Goal: Task Accomplishment & Management: Manage account settings

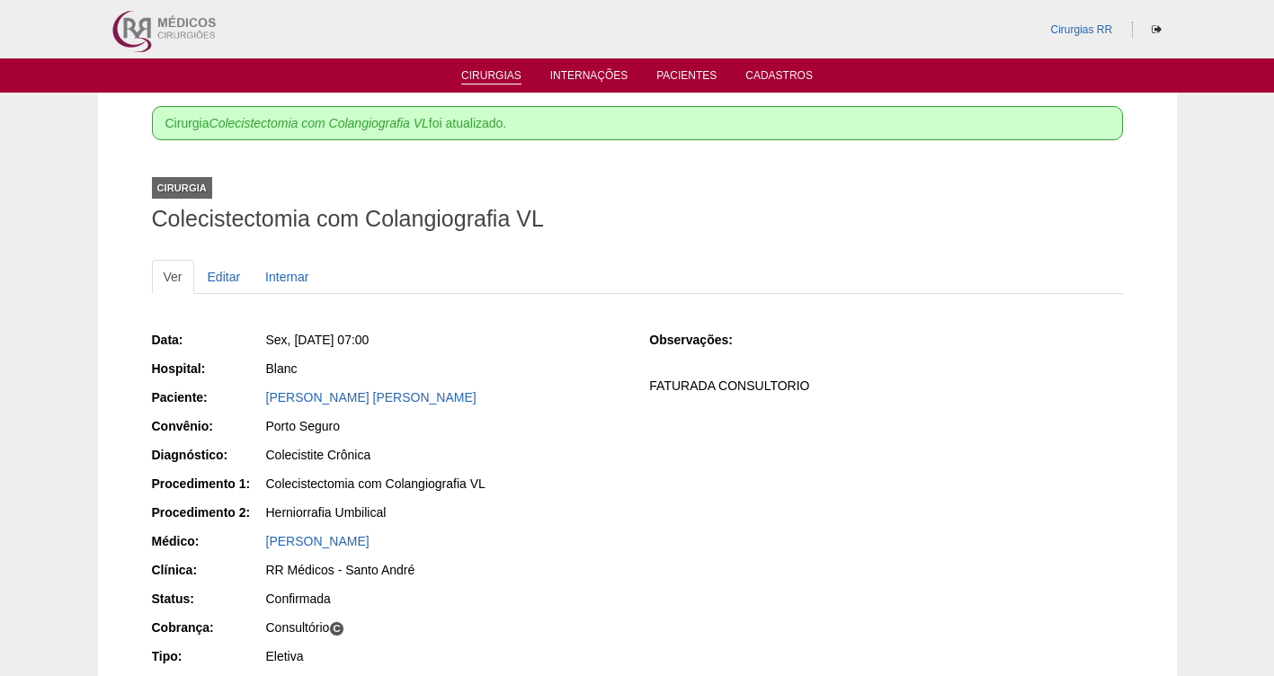
click at [474, 72] on link "Cirurgias" at bounding box center [491, 76] width 60 height 15
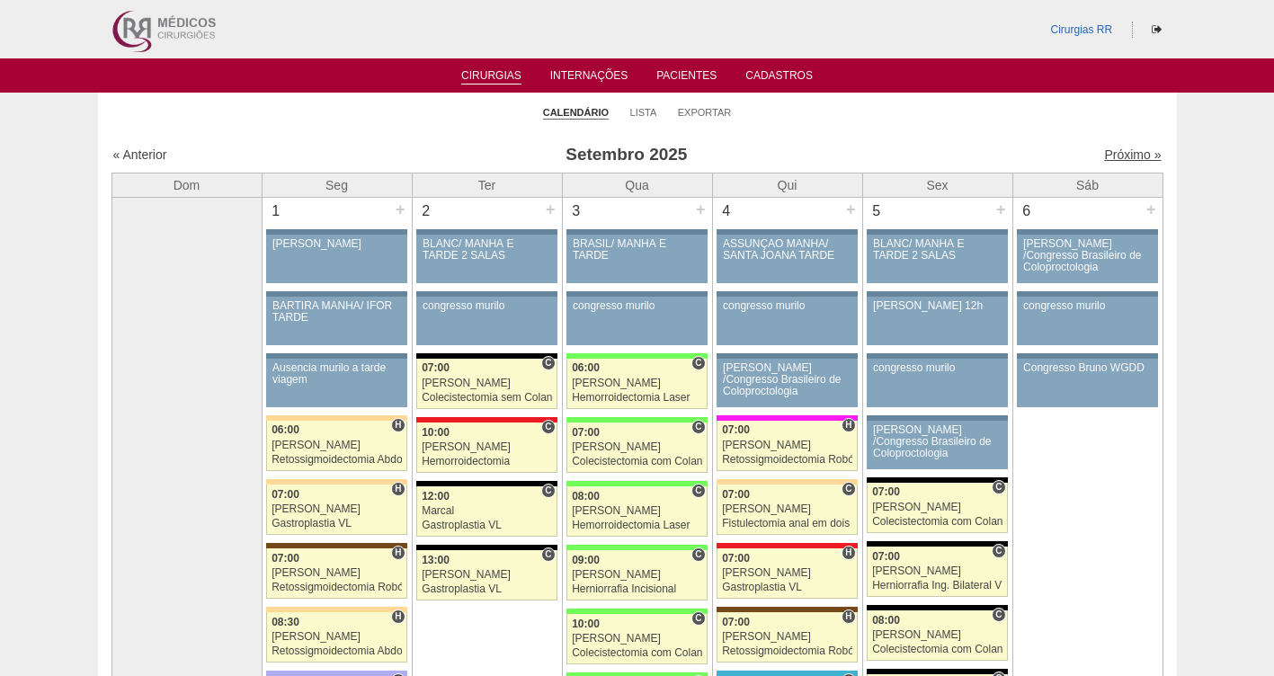
click at [1118, 156] on link "Próximo »" at bounding box center [1132, 154] width 57 height 14
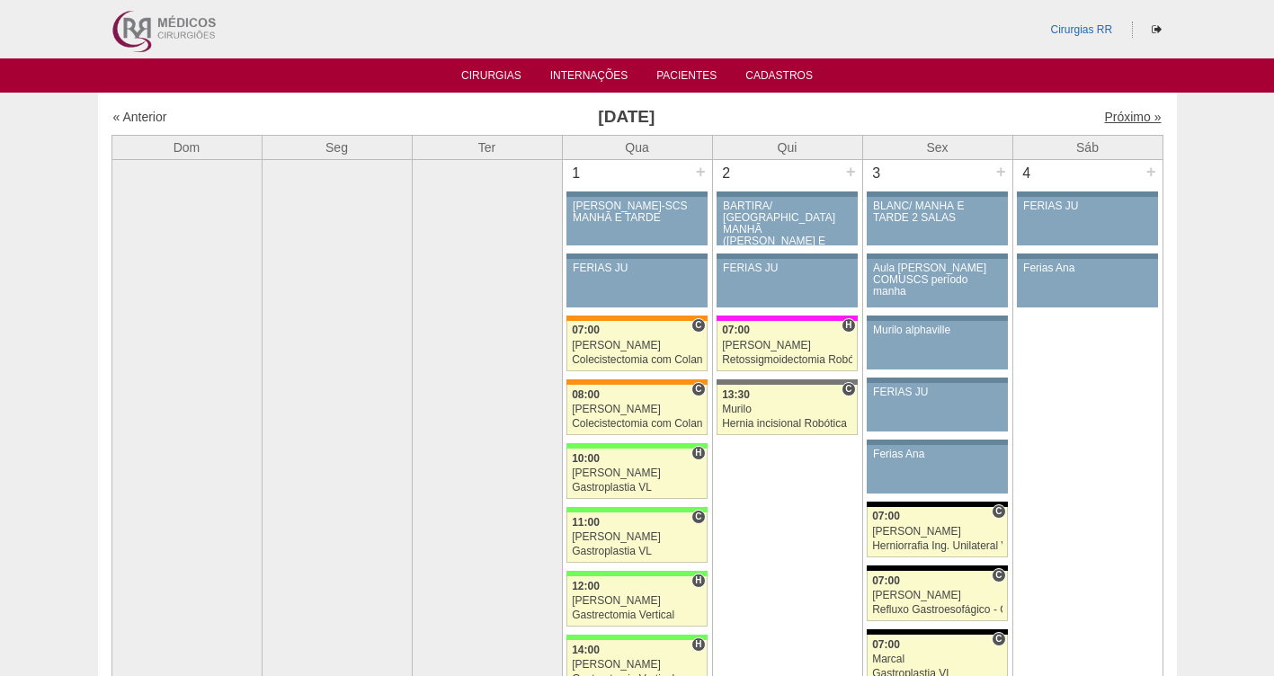
click at [1114, 120] on link "Próximo »" at bounding box center [1132, 117] width 57 height 14
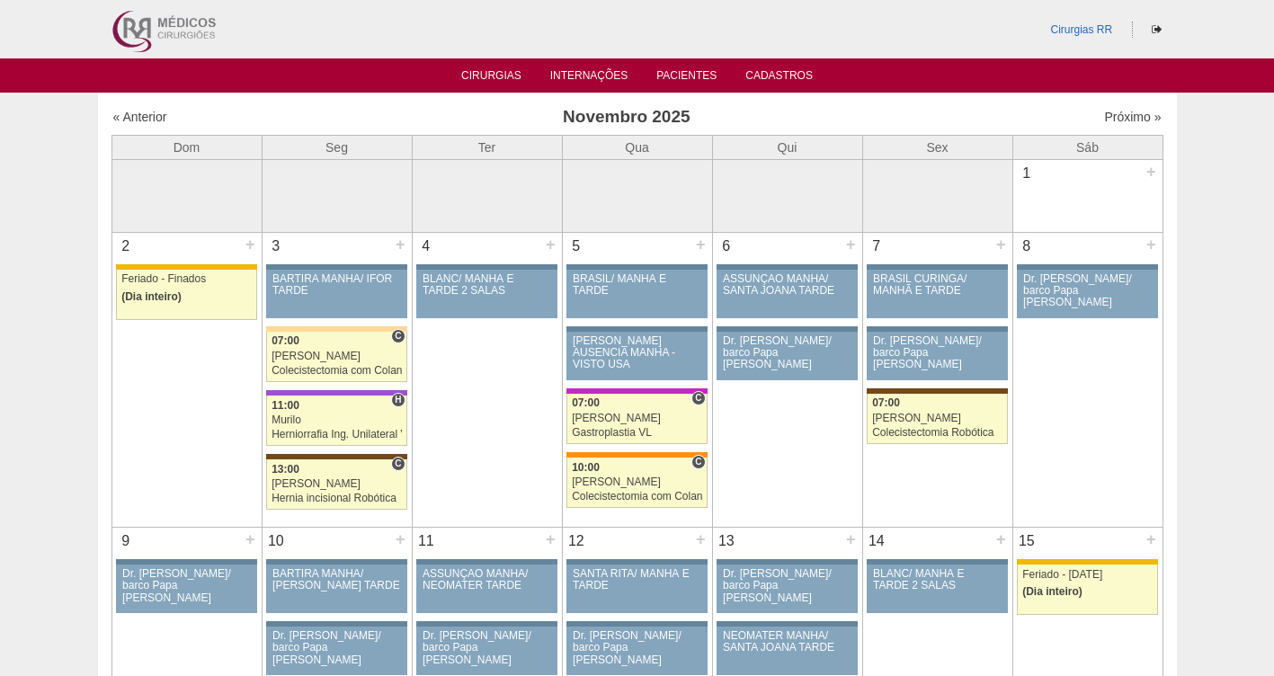
click at [152, 109] on div "« Anterior" at bounding box center [239, 117] width 252 height 18
click at [147, 117] on link "« Anterior" at bounding box center [140, 117] width 54 height 14
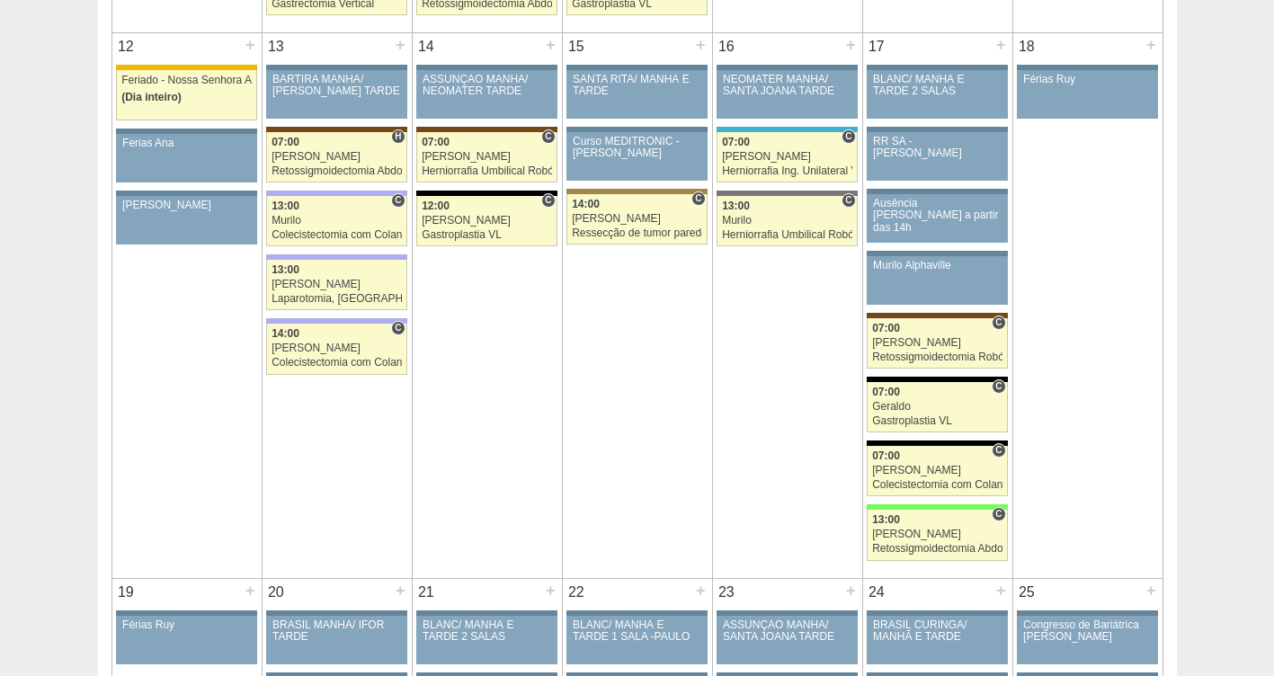
scroll to position [1607, 0]
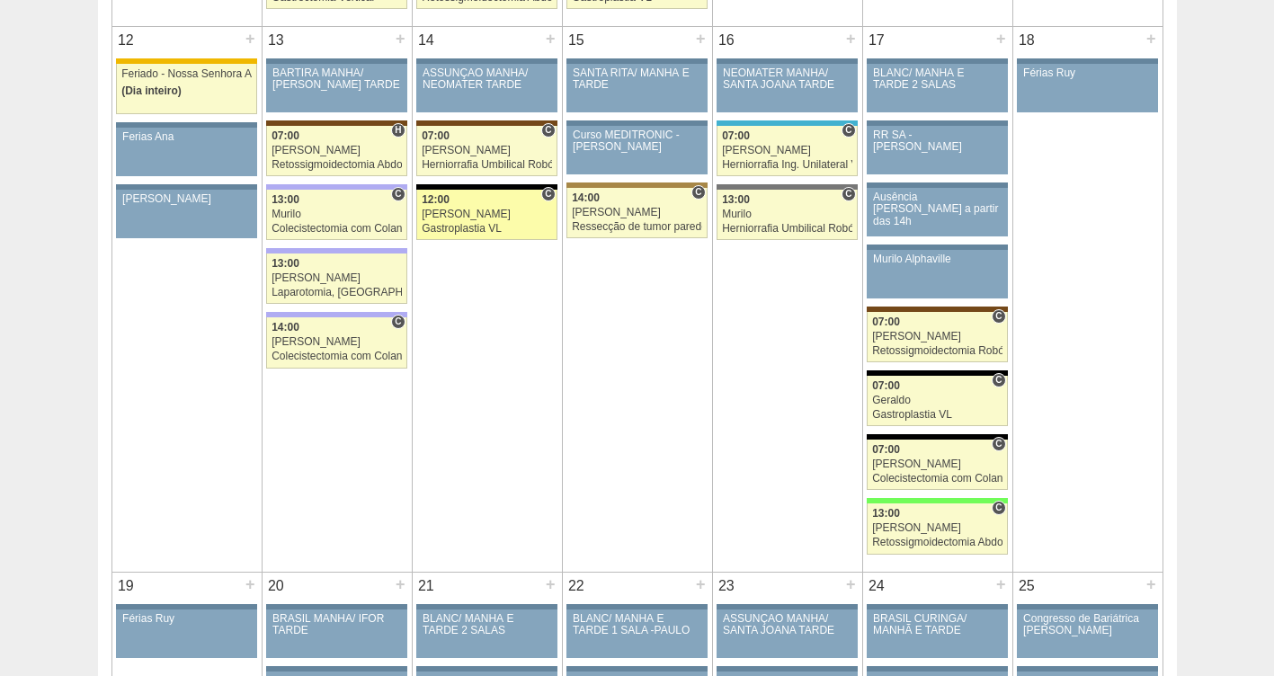
click at [472, 227] on div "Gastroplastia VL" at bounding box center [487, 229] width 130 height 12
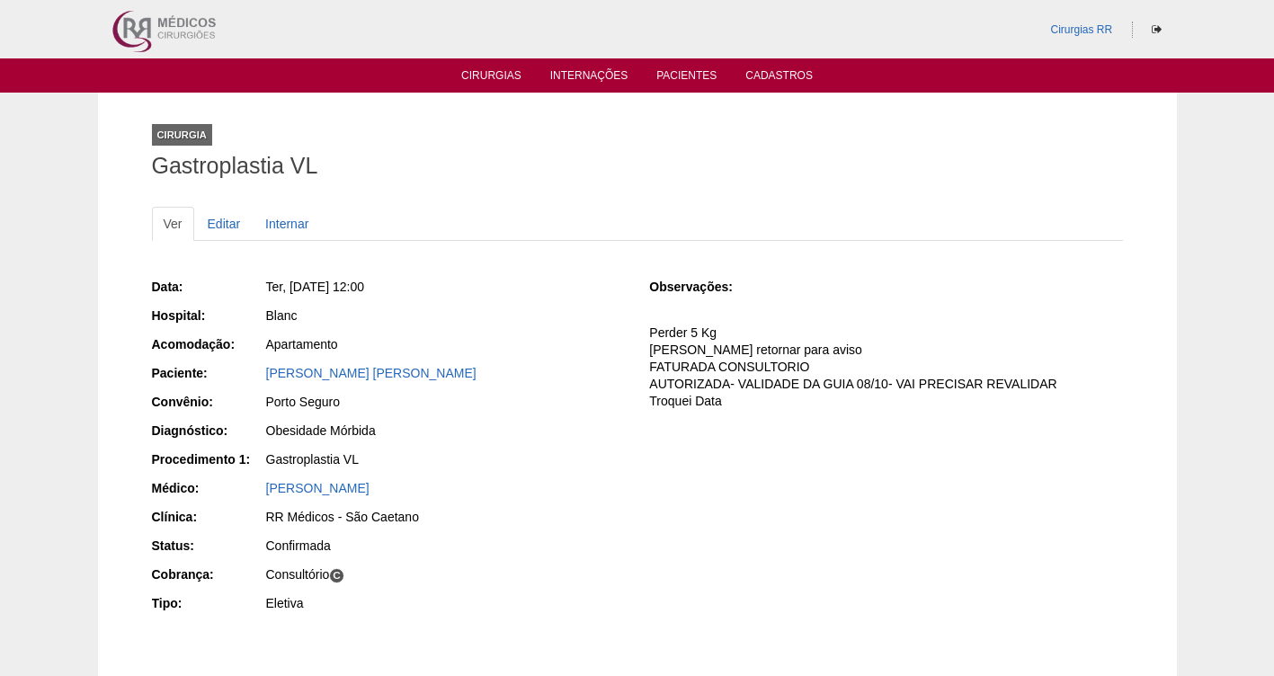
drag, startPoint x: 409, startPoint y: 373, endPoint x: 245, endPoint y: 370, distance: 164.5
click at [245, 370] on div "Paciente: Danton Dalas Deffert" at bounding box center [388, 375] width 473 height 22
copy div "Paciente: Danton Dalas Deffert"
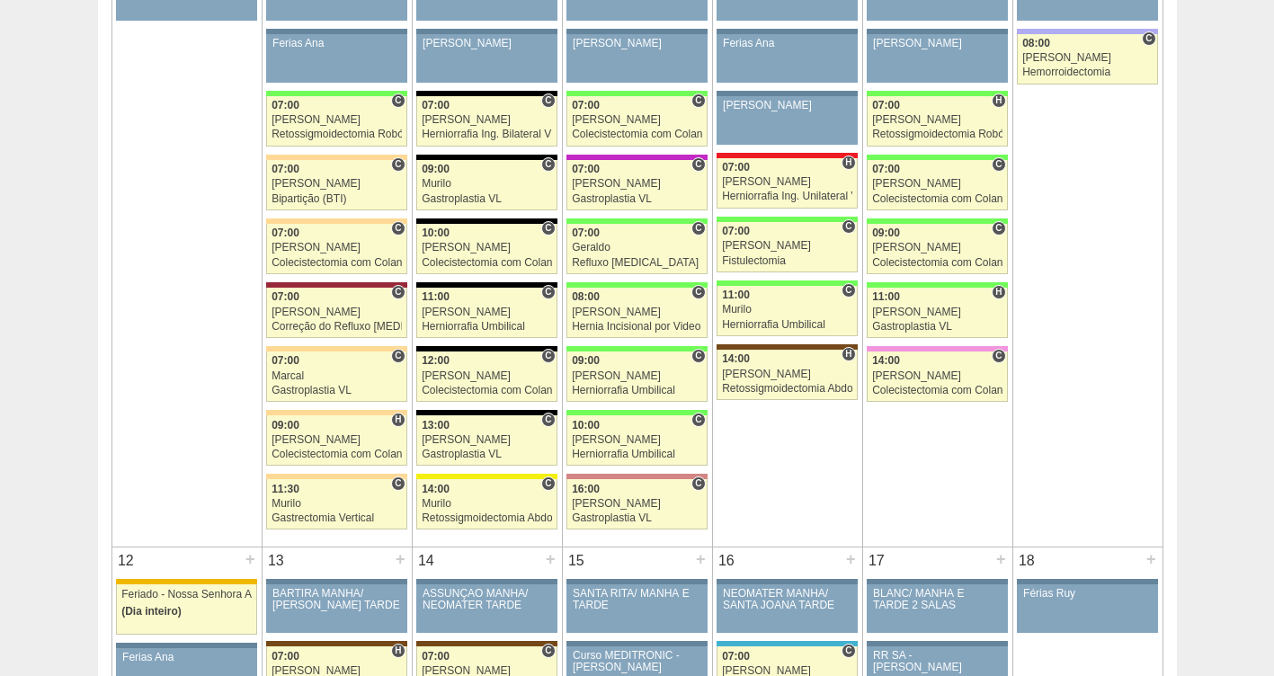
scroll to position [1054, 0]
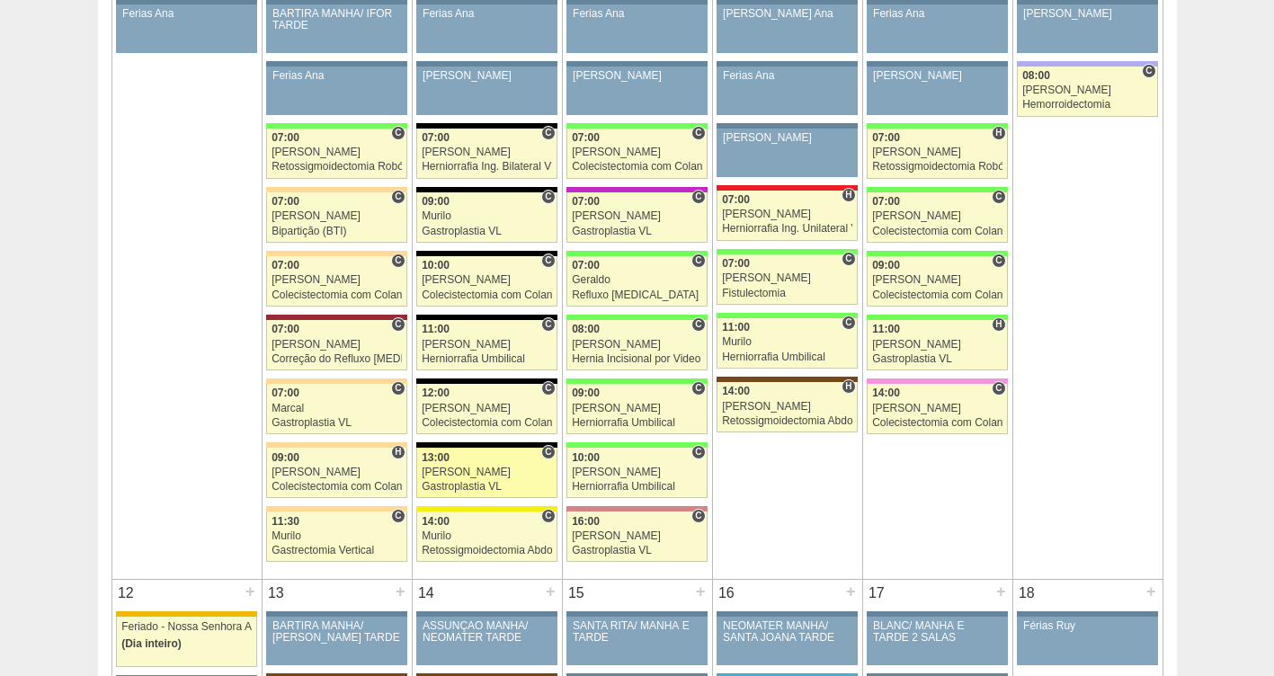
click at [485, 475] on div "[PERSON_NAME]" at bounding box center [487, 473] width 130 height 12
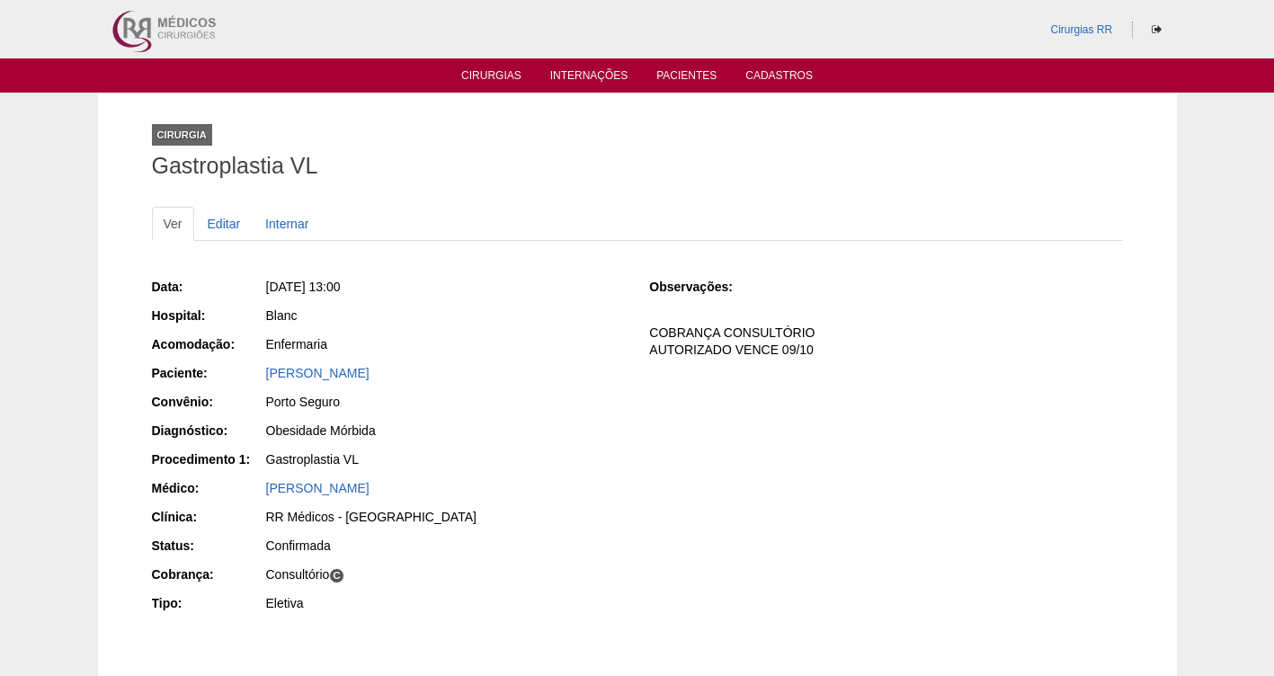
drag, startPoint x: 481, startPoint y: 372, endPoint x: 261, endPoint y: 375, distance: 220.3
click at [261, 375] on div "Paciente: [PERSON_NAME]" at bounding box center [388, 375] width 473 height 22
copy div "Paciente: BRUNA BEATRIZ MALTEZ"
click at [476, 78] on link "Cirurgias" at bounding box center [491, 76] width 60 height 15
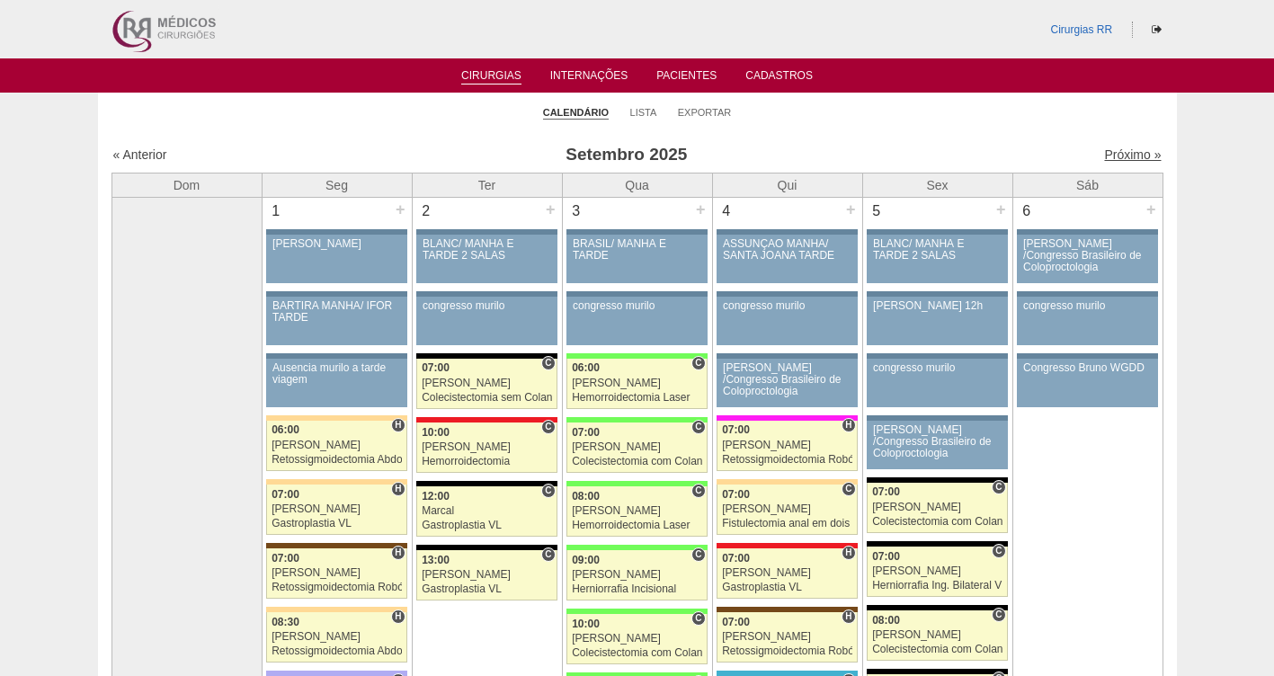
click at [1109, 156] on link "Próximo »" at bounding box center [1132, 154] width 57 height 14
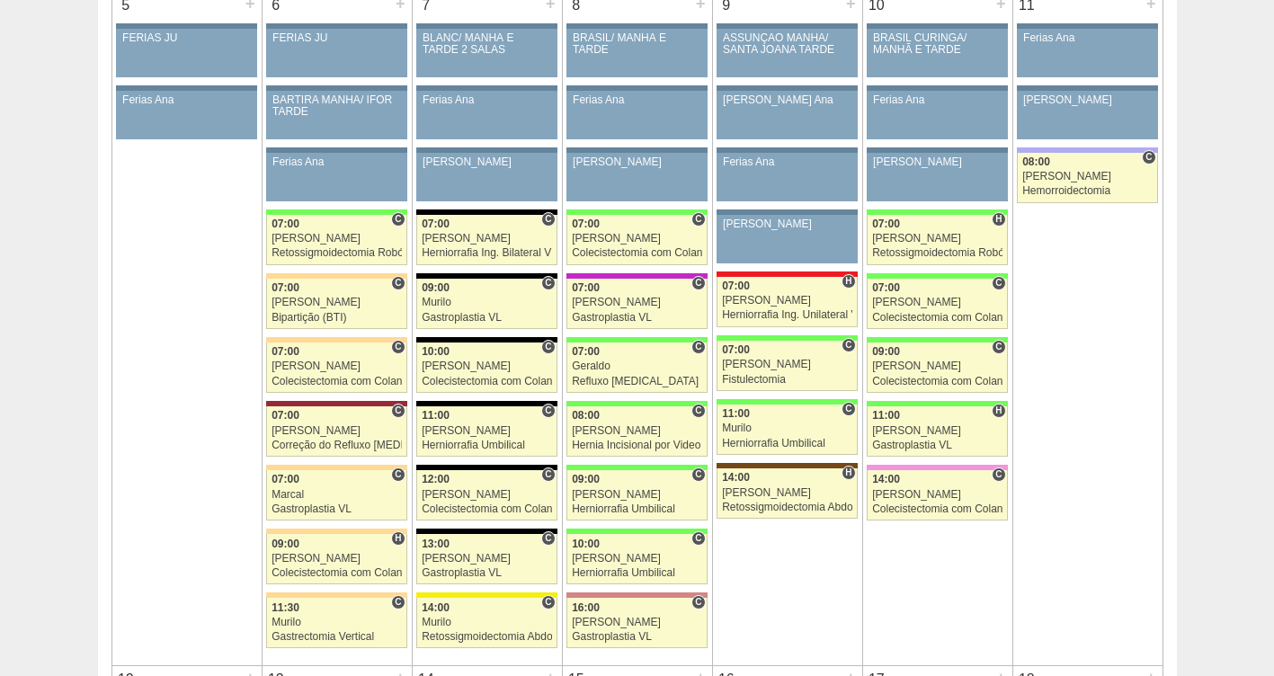
scroll to position [1000, 0]
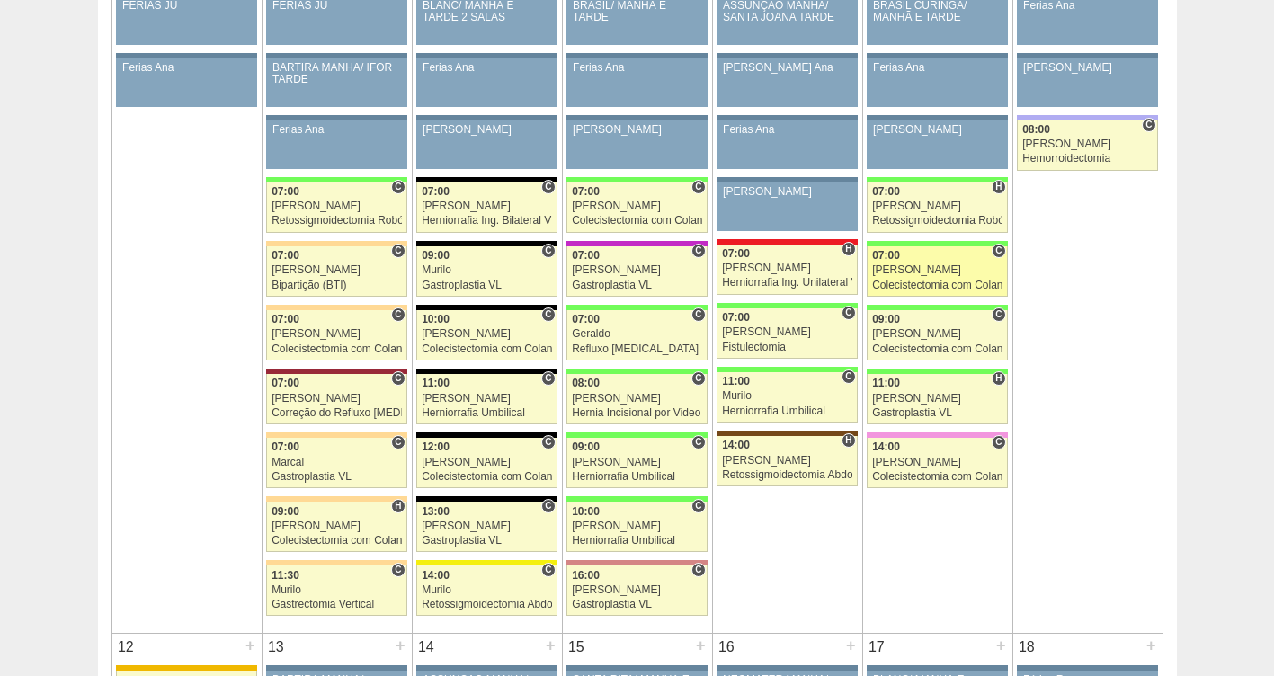
click at [930, 264] on div "[PERSON_NAME]" at bounding box center [937, 270] width 130 height 12
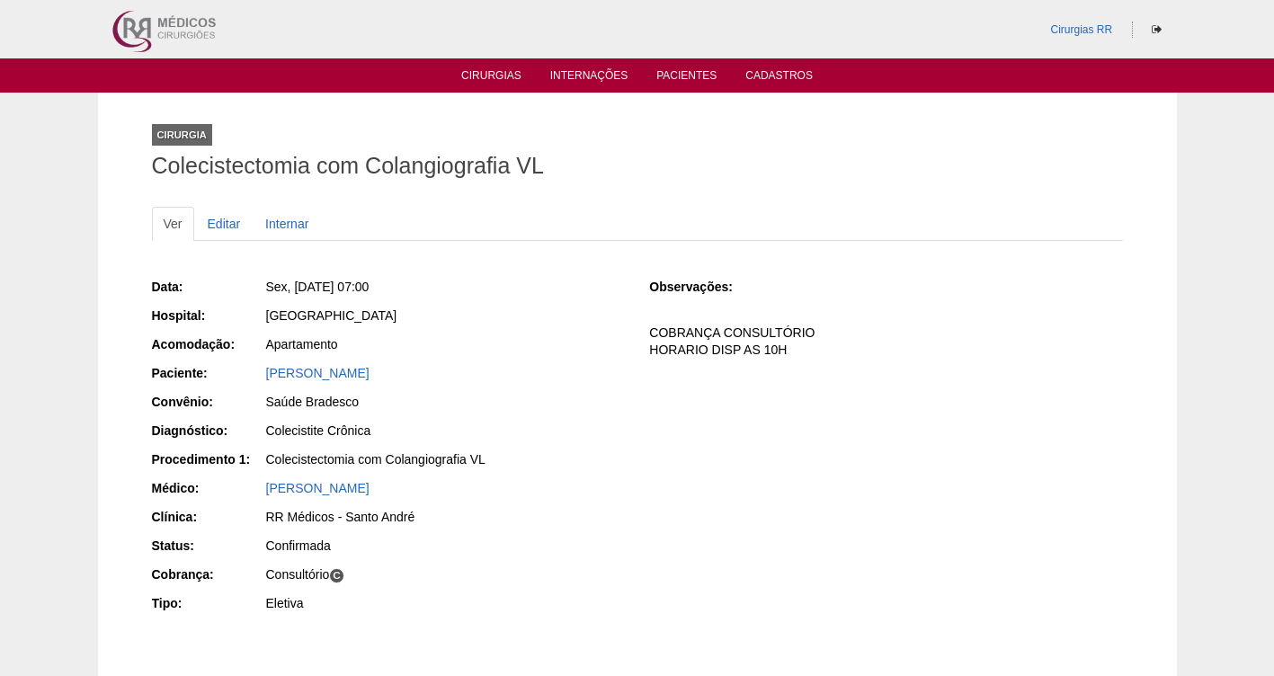
drag, startPoint x: 474, startPoint y: 377, endPoint x: 230, endPoint y: 374, distance: 243.7
click at [230, 374] on div "Paciente: [PERSON_NAME]" at bounding box center [388, 375] width 473 height 22
copy div "Paciente: [PERSON_NAME]"
click at [489, 76] on link "Cirurgias" at bounding box center [491, 76] width 60 height 15
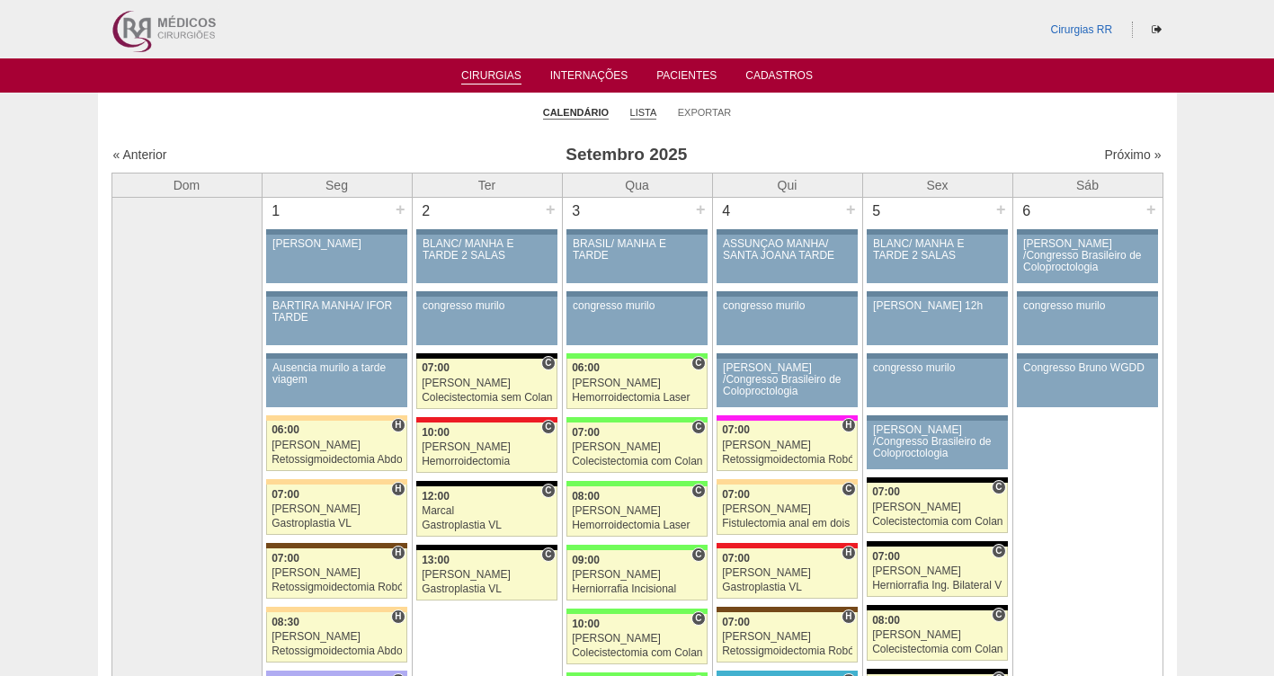
click at [633, 106] on link "Lista" at bounding box center [643, 112] width 27 height 13
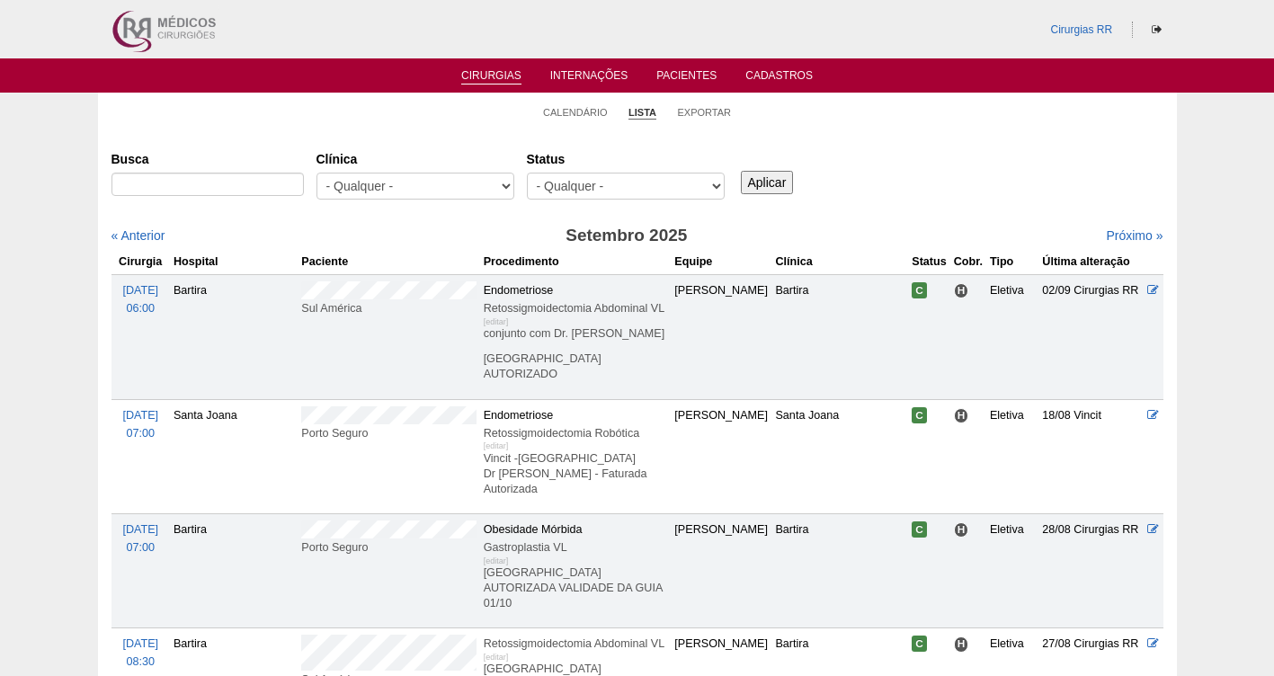
click at [588, 185] on select "- Qualquer - Reservada Confirmada Suspensa Cancelada" at bounding box center [626, 186] width 198 height 27
click at [583, 194] on select "- Qualquer - Reservada Confirmada Suspensa Cancelada" at bounding box center [626, 186] width 198 height 27
select select "resr"
click at [527, 173] on select "- Qualquer - Reservada Confirmada Suspensa Cancelada" at bounding box center [626, 186] width 198 height 27
click at [745, 187] on input "Aplicar" at bounding box center [767, 182] width 53 height 23
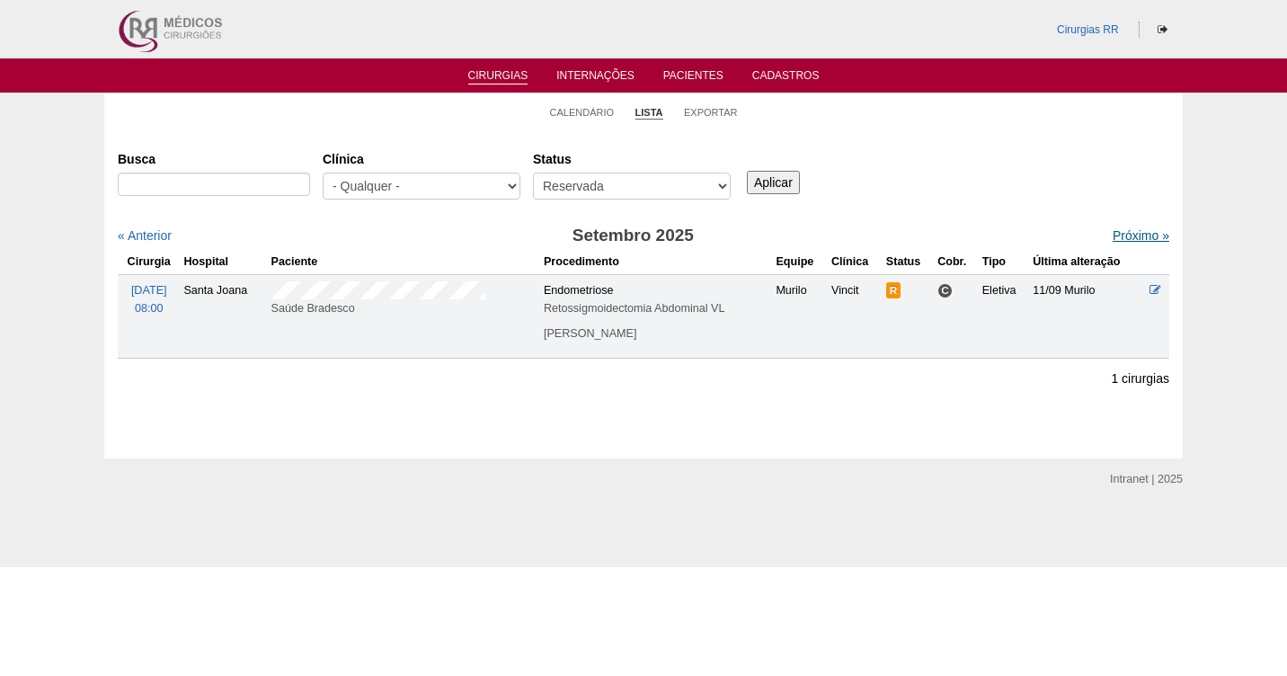
click at [1118, 233] on link "Próximo »" at bounding box center [1141, 235] width 57 height 14
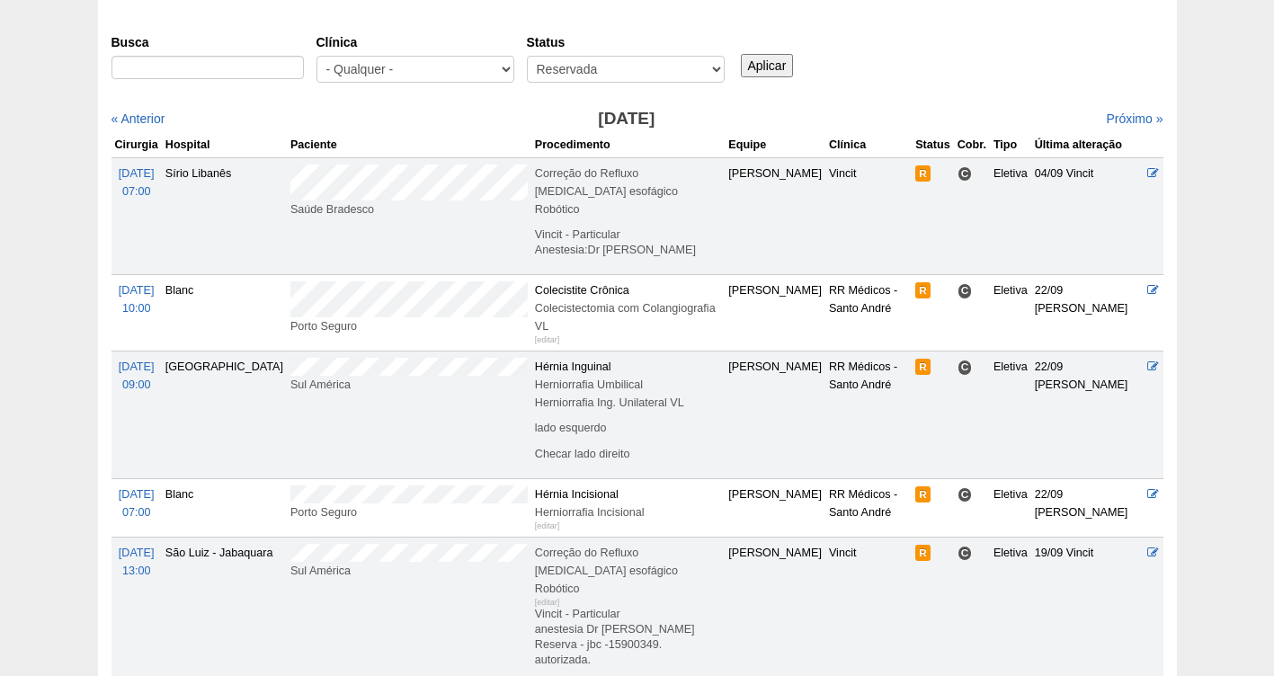
scroll to position [50, 0]
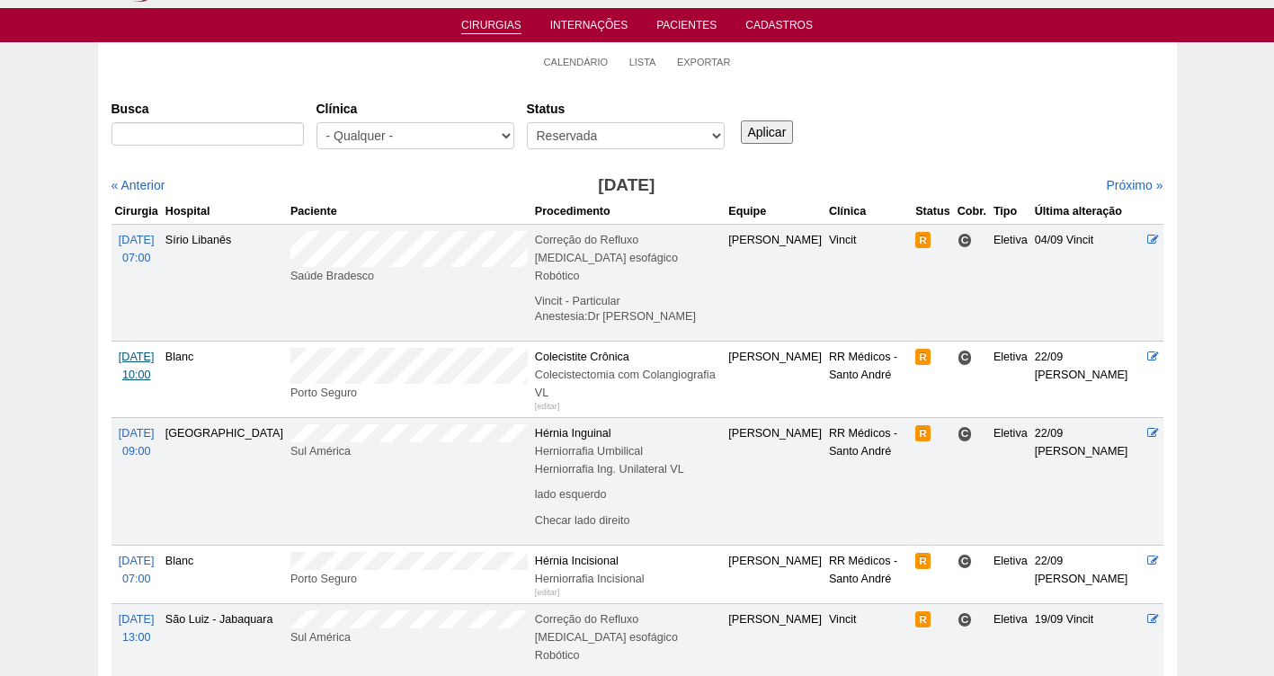
click at [129, 354] on span "07/10 Ter" at bounding box center [137, 357] width 36 height 13
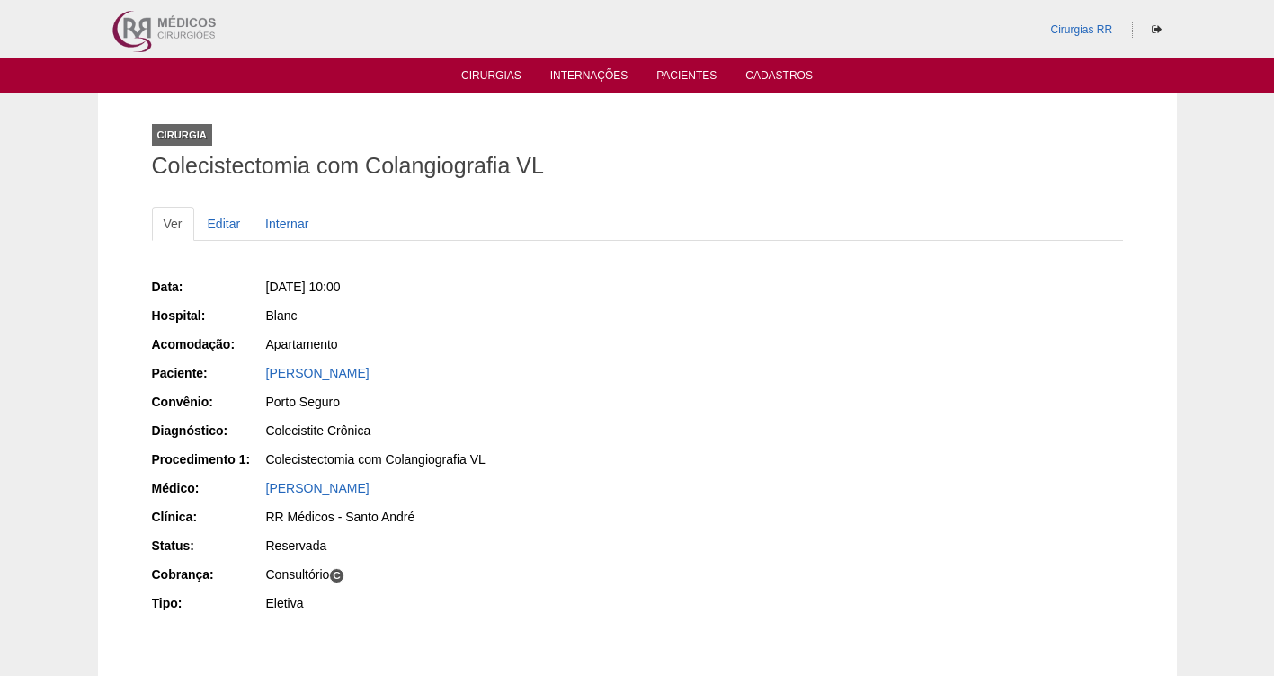
drag, startPoint x: 616, startPoint y: 372, endPoint x: 260, endPoint y: 377, distance: 356.0
click at [260, 377] on div "Paciente: [PERSON_NAME]" at bounding box center [388, 375] width 473 height 22
copy div "Paciente: [PERSON_NAME]"
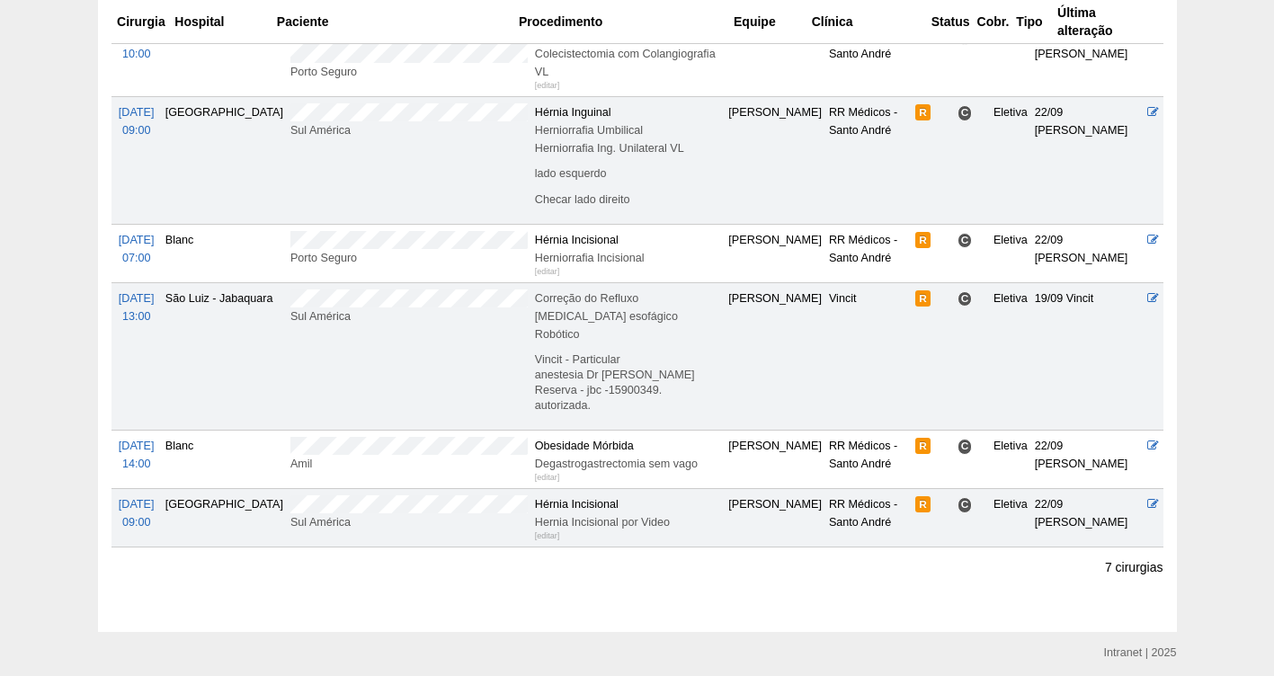
scroll to position [409, 0]
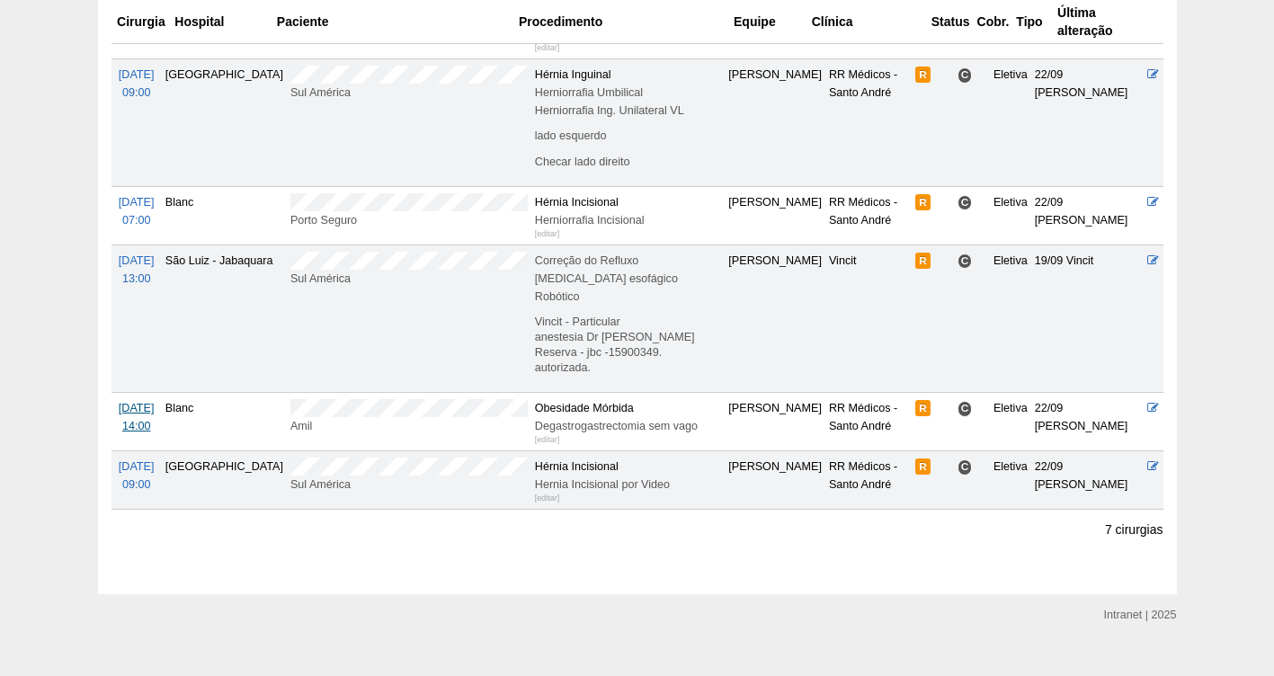
click at [138, 402] on span "[DATE]" at bounding box center [137, 408] width 36 height 13
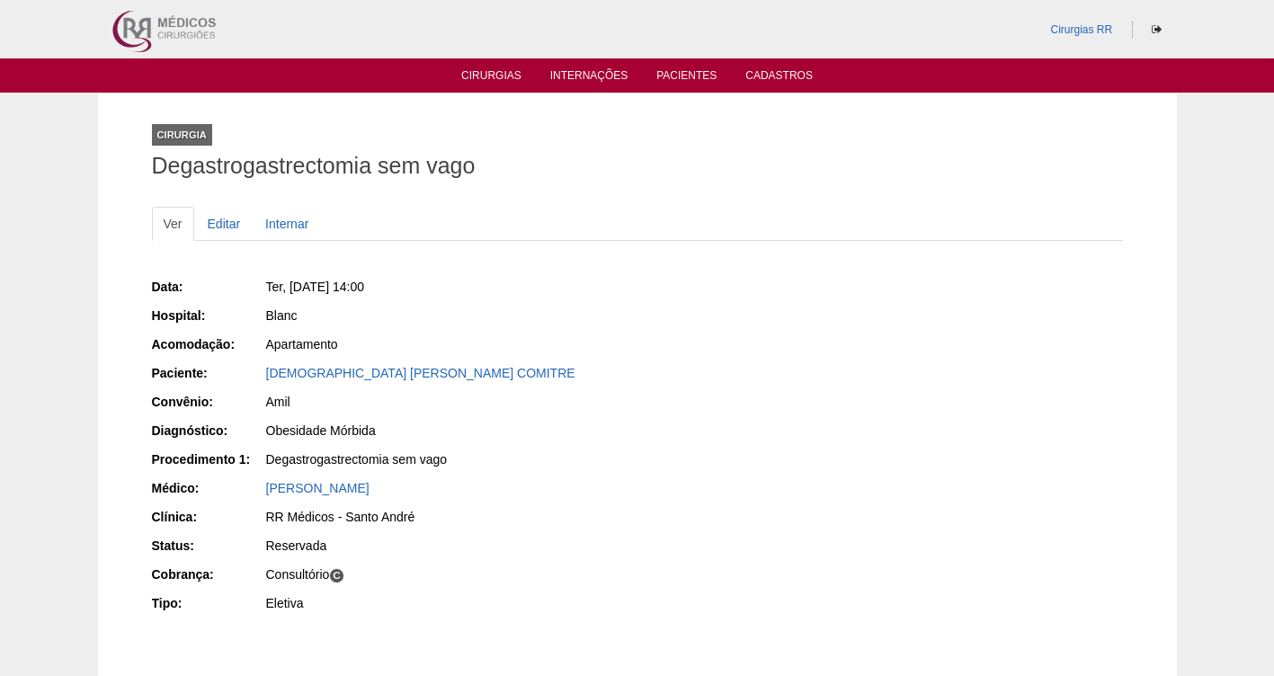
drag, startPoint x: 533, startPoint y: 365, endPoint x: 260, endPoint y: 372, distance: 273.4
click at [260, 372] on div "Paciente: LAIS [PERSON_NAME] COMITRE" at bounding box center [388, 375] width 473 height 22
copy div "Paciente: LAIS [PERSON_NAME] COMITRE"
click at [222, 224] on link "Editar" at bounding box center [224, 224] width 57 height 34
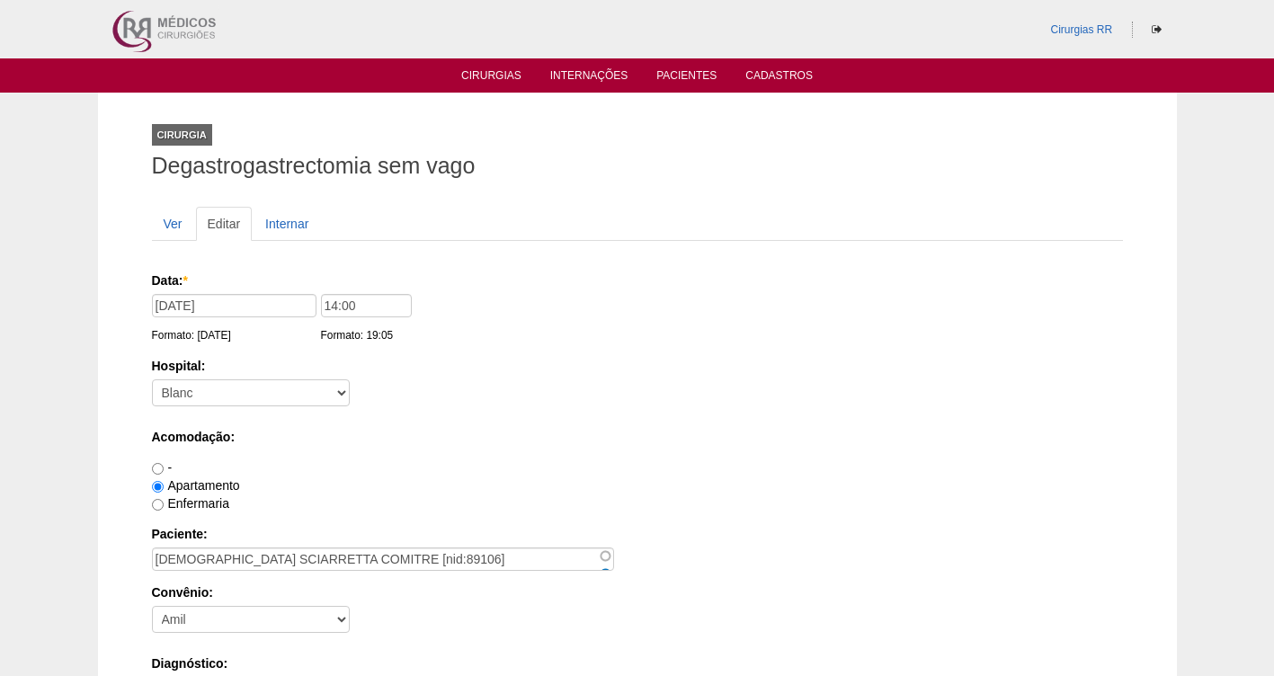
scroll to position [1641, 0]
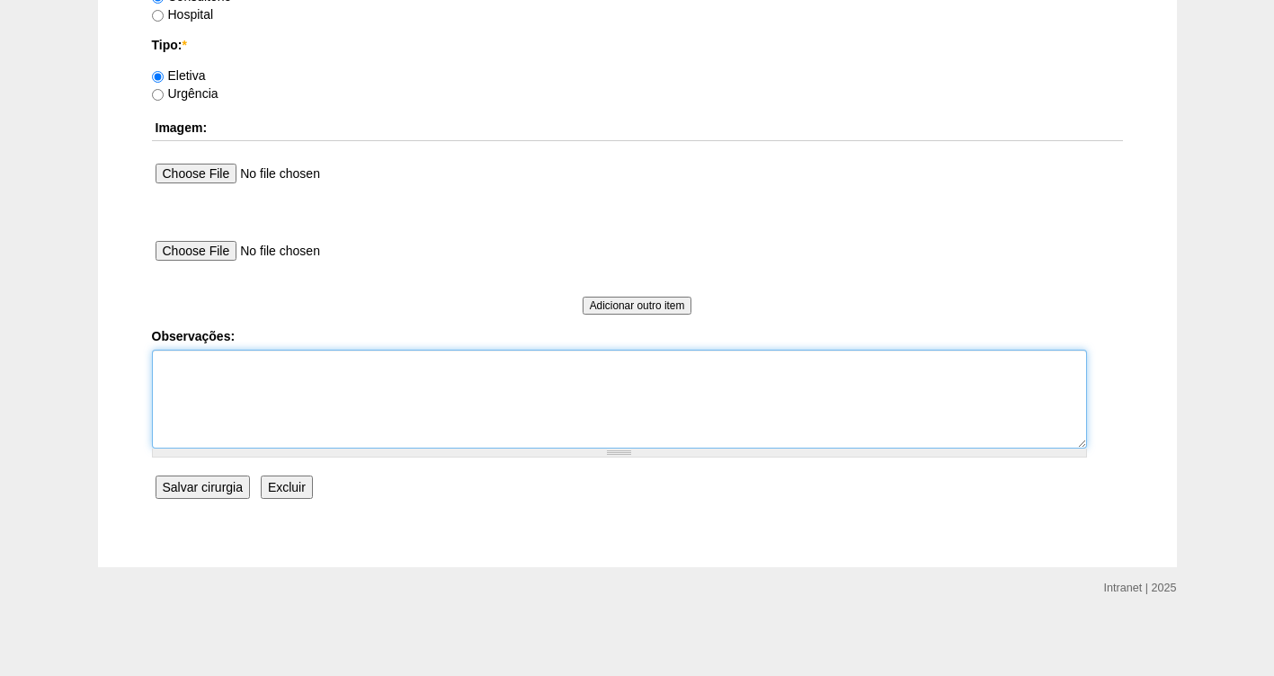
click at [199, 381] on textarea "Observações:" at bounding box center [619, 399] width 935 height 99
click at [236, 358] on textarea "FATURADA CNSULTORIO VALIDADE DA GUIA- 16/11/25" at bounding box center [619, 399] width 935 height 99
type textarea "FATURADA CONSULTORIO VALIDADE DA GUIA- 16/11/25"
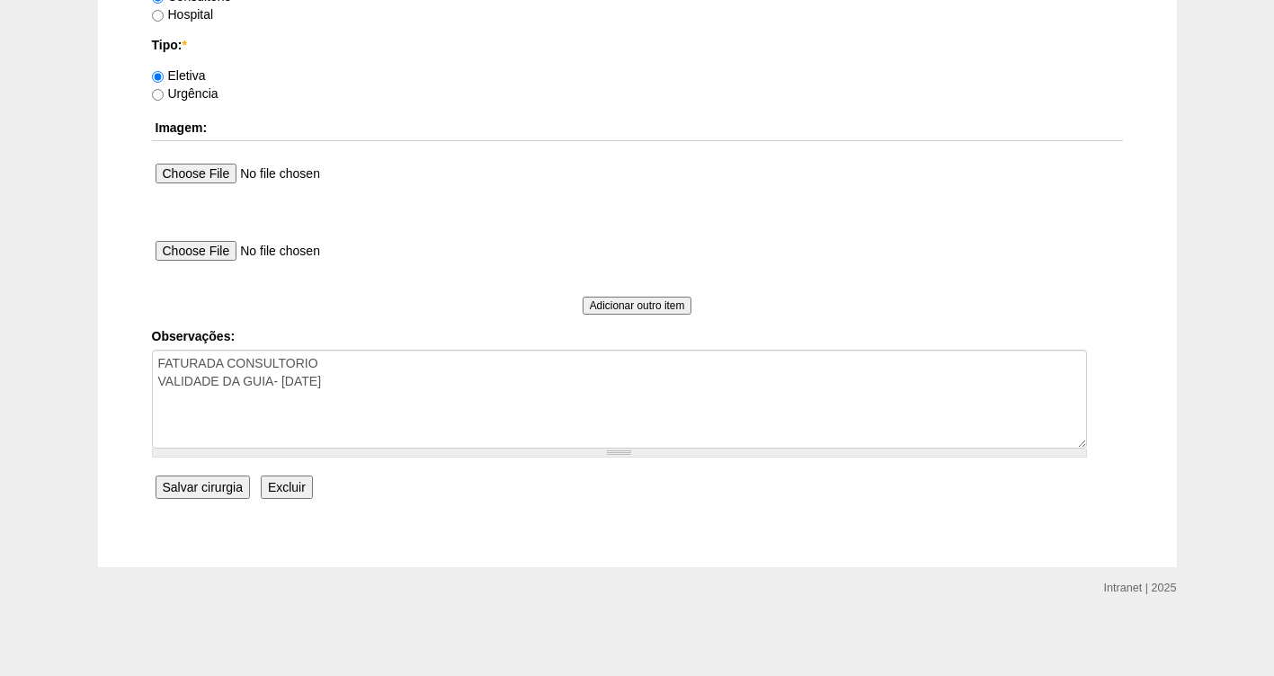
click at [211, 489] on input "Salvar cirurgia" at bounding box center [203, 487] width 94 height 23
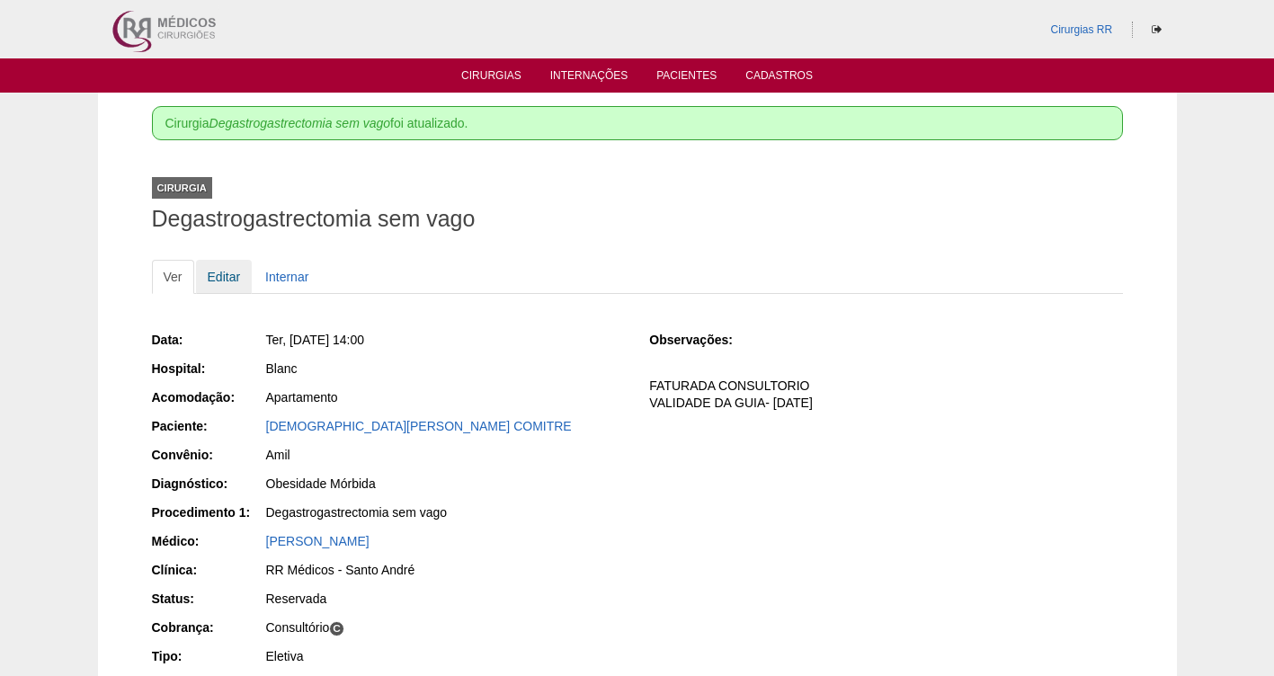
click at [212, 274] on link "Editar" at bounding box center [224, 277] width 57 height 34
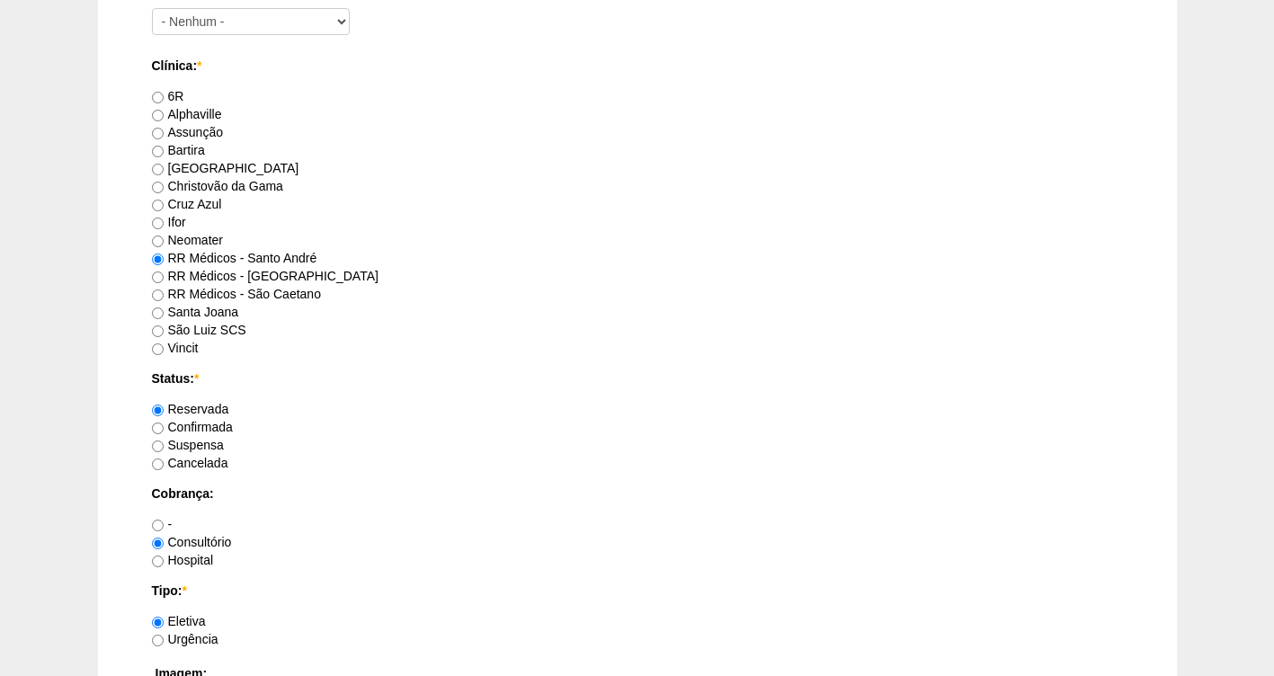
scroll to position [1125, 0]
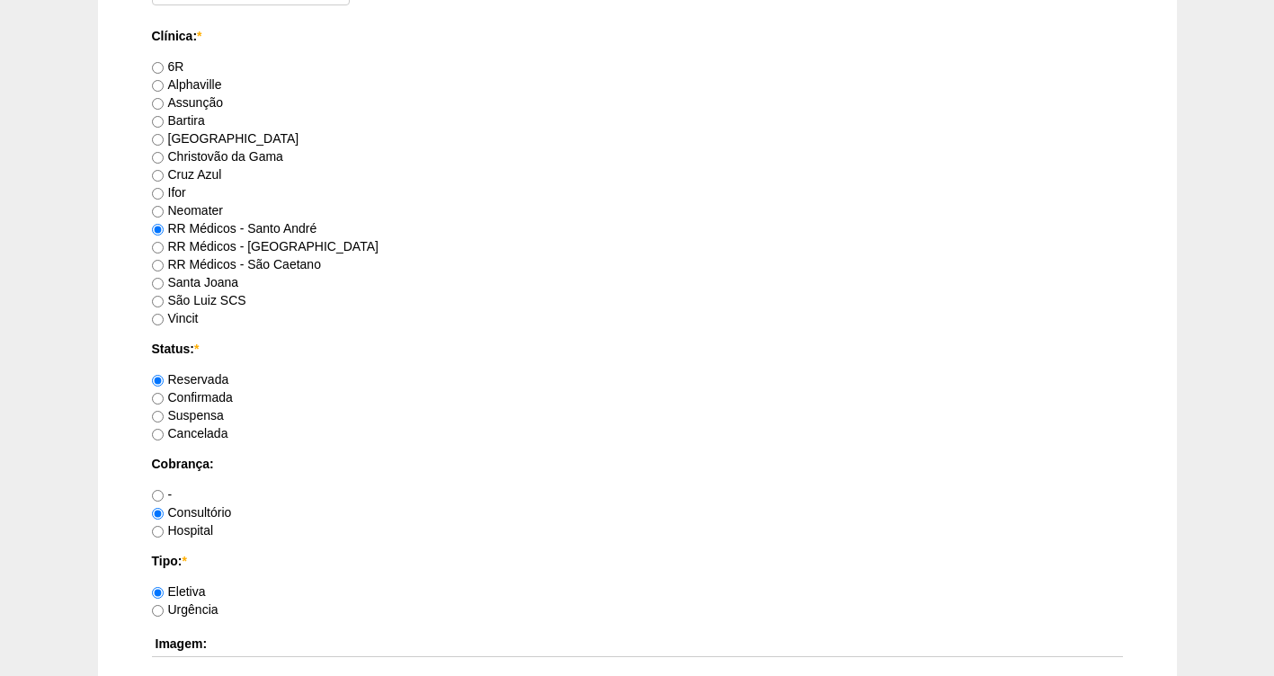
click at [204, 397] on label "Confirmada" at bounding box center [192, 397] width 81 height 14
click at [164, 397] on input "Confirmada" at bounding box center [158, 399] width 12 height 12
radio input "true"
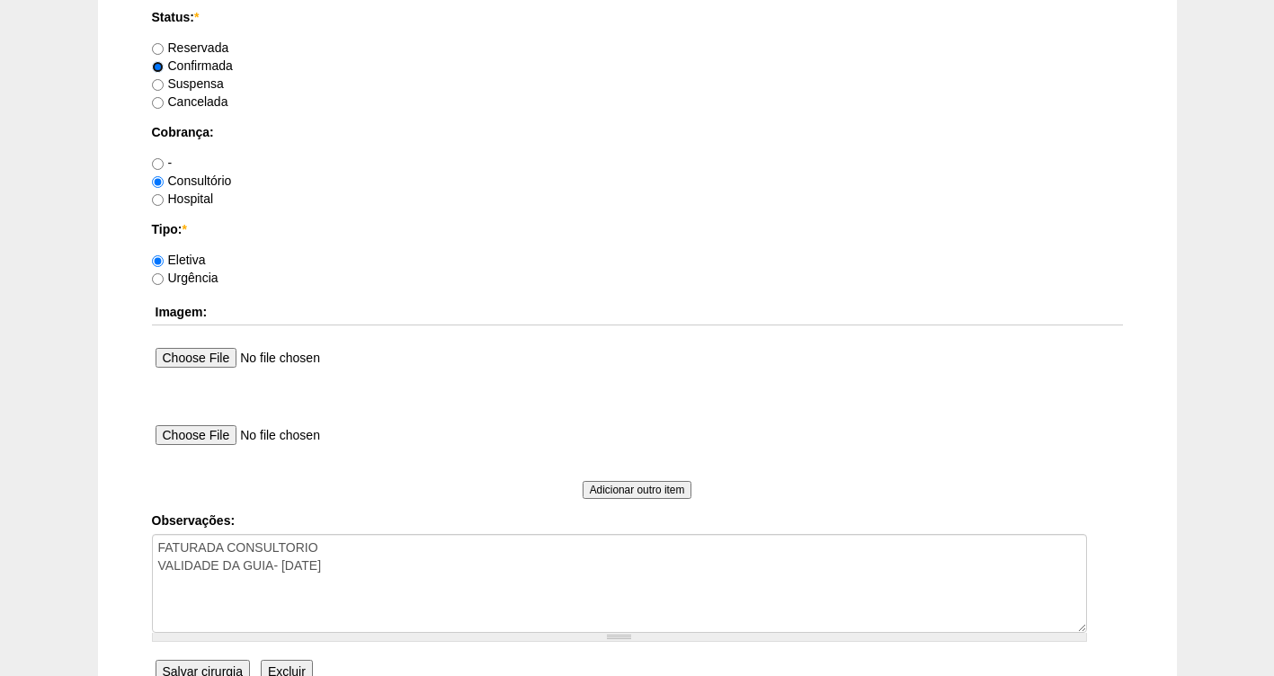
scroll to position [1641, 0]
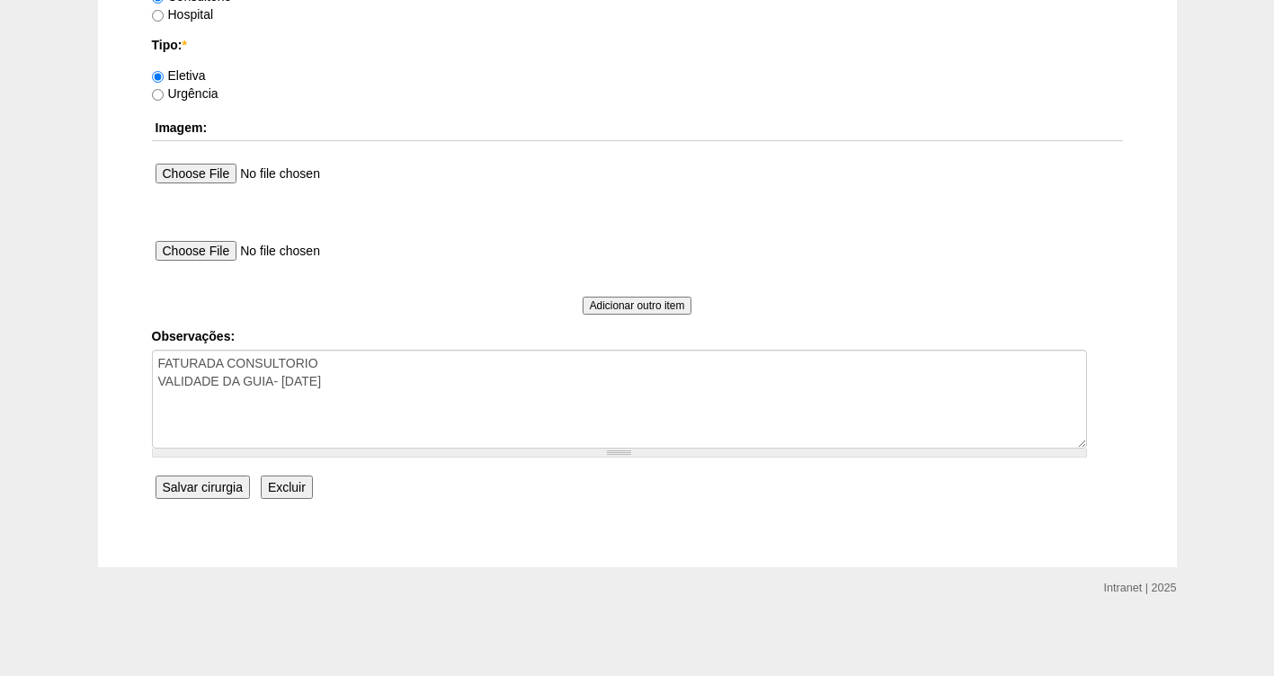
click at [189, 485] on input "Salvar cirurgia" at bounding box center [203, 487] width 94 height 23
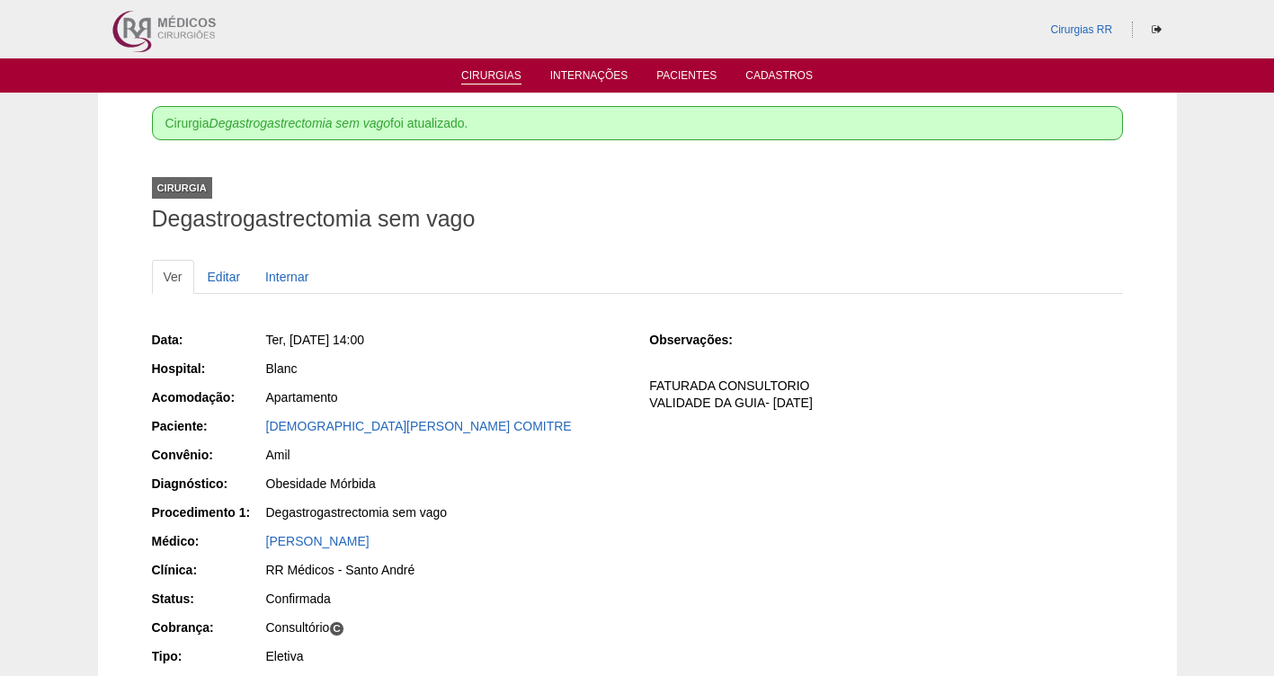
click at [486, 73] on link "Cirurgias" at bounding box center [491, 76] width 60 height 15
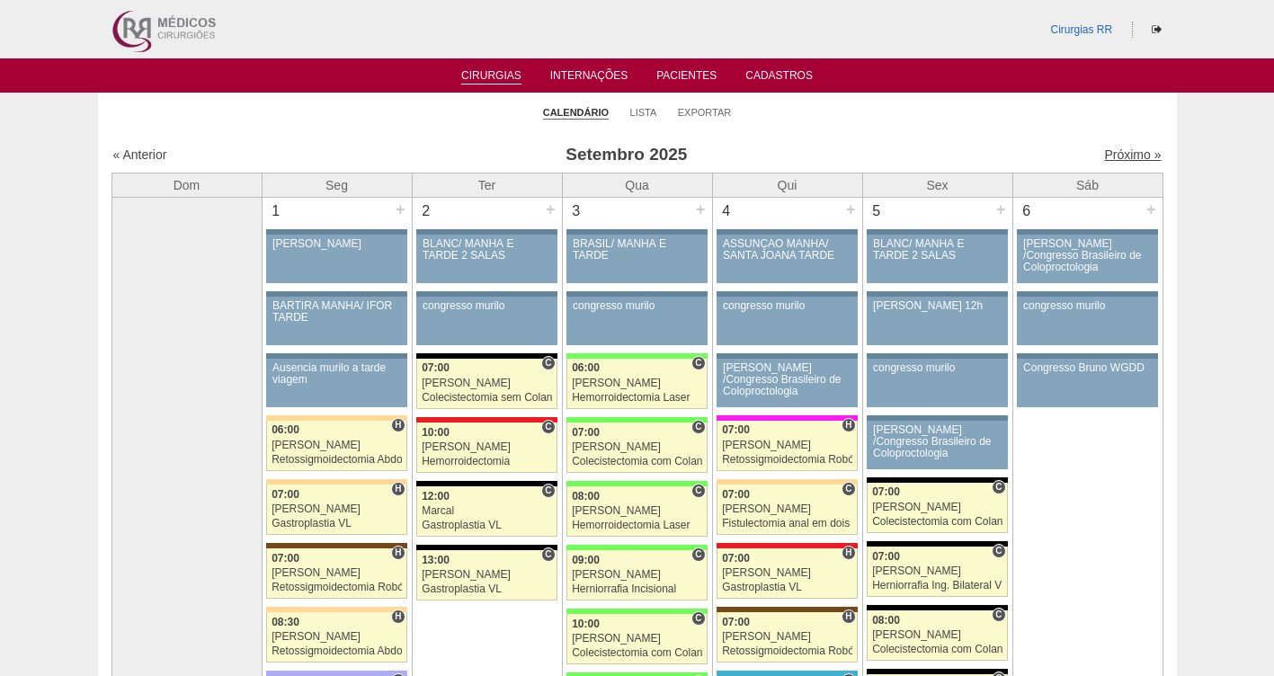
click at [1119, 157] on link "Próximo »" at bounding box center [1132, 154] width 57 height 14
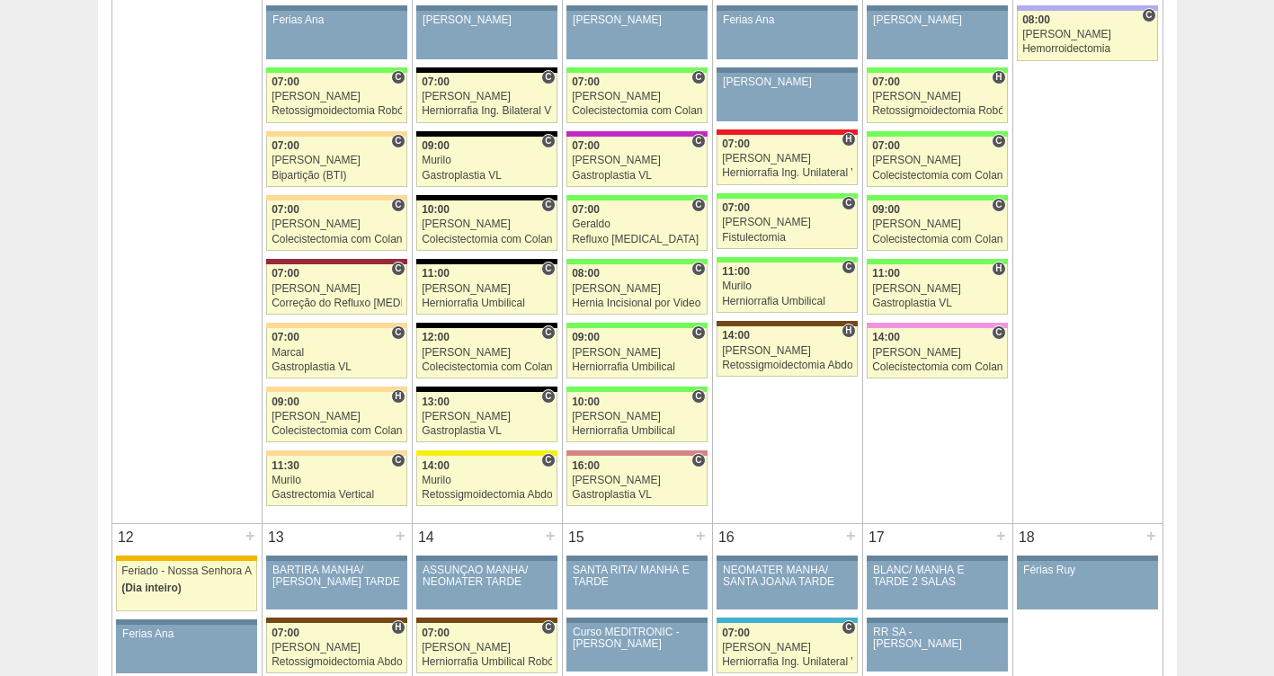
scroll to position [986, 0]
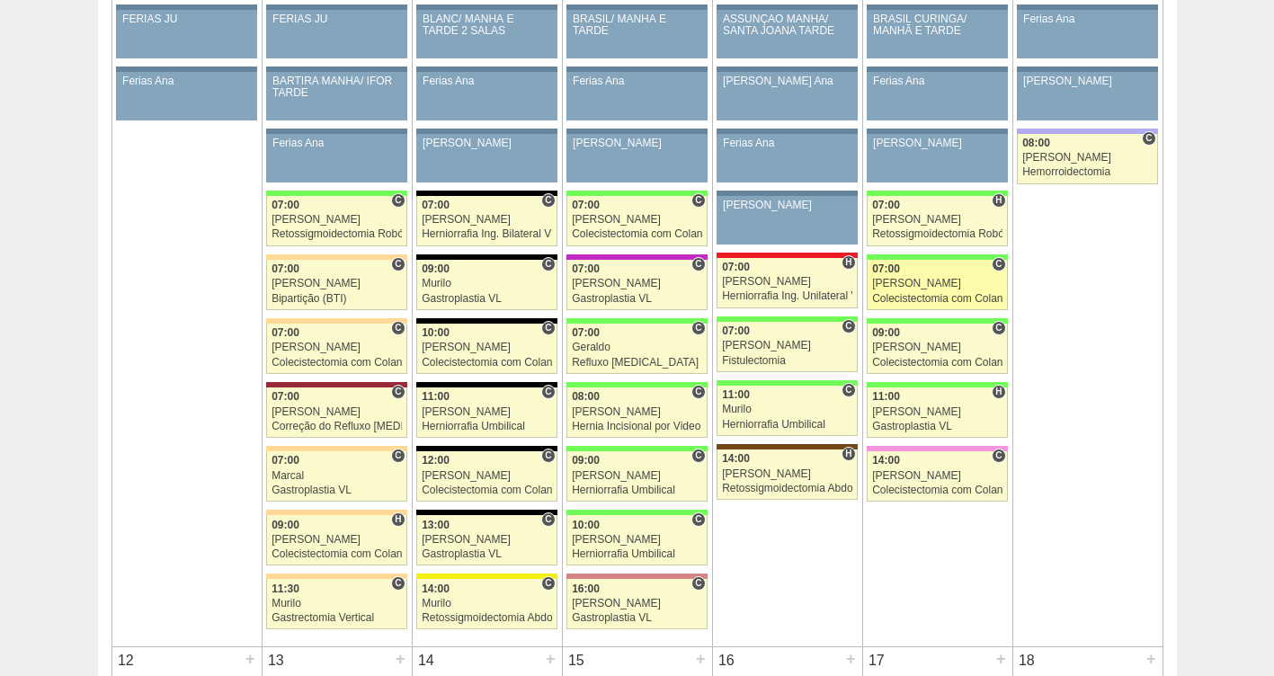
click at [935, 293] on div "Colecistectomia com Colangiografia VL" at bounding box center [937, 299] width 130 height 12
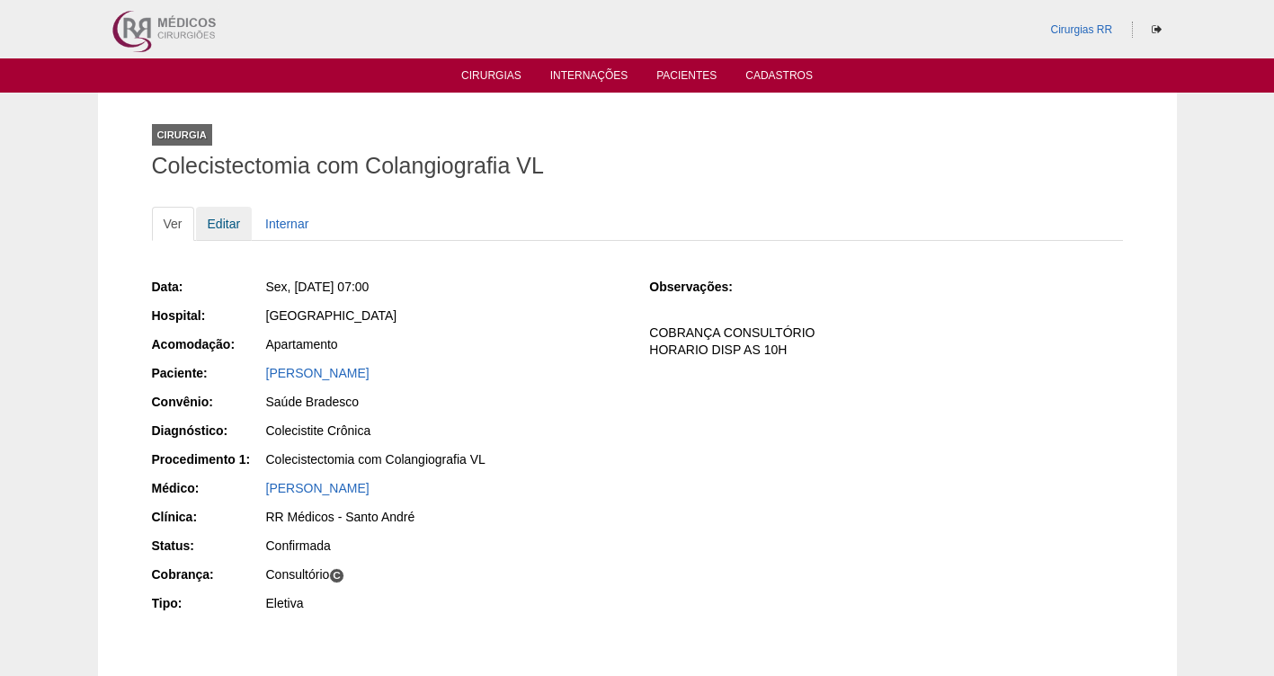
click at [227, 216] on link "Editar" at bounding box center [224, 224] width 57 height 34
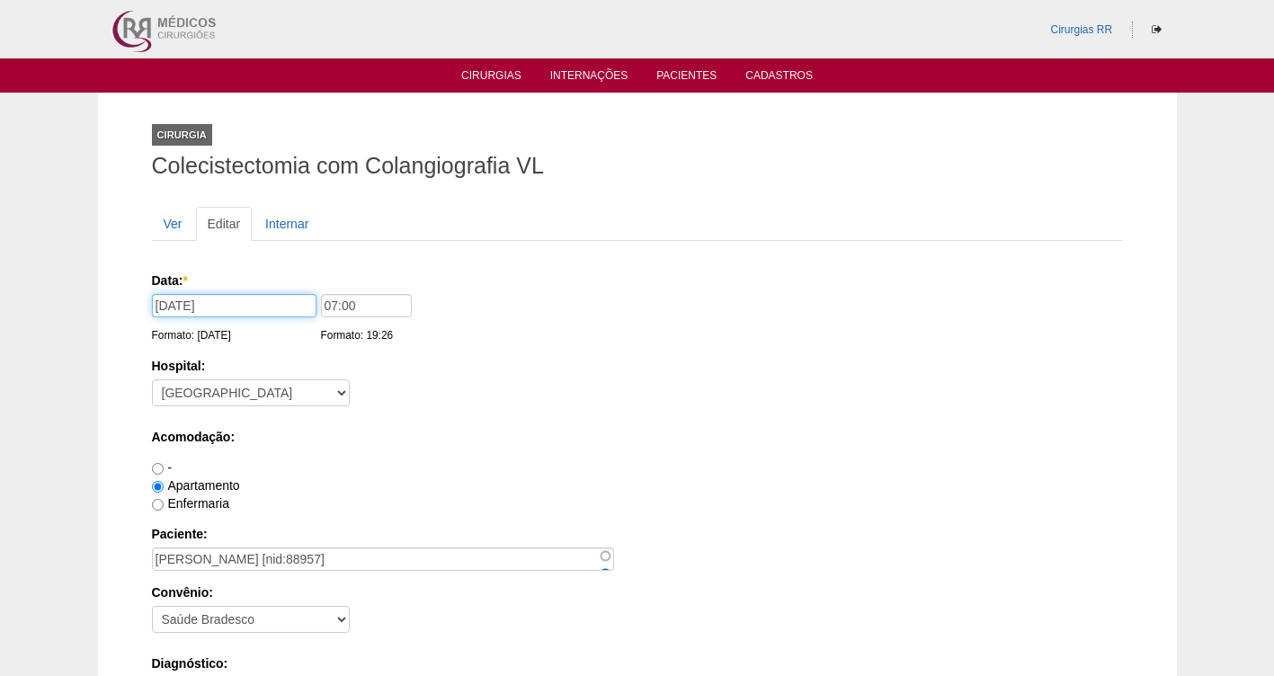
click at [258, 303] on input "[DATE]" at bounding box center [234, 305] width 165 height 23
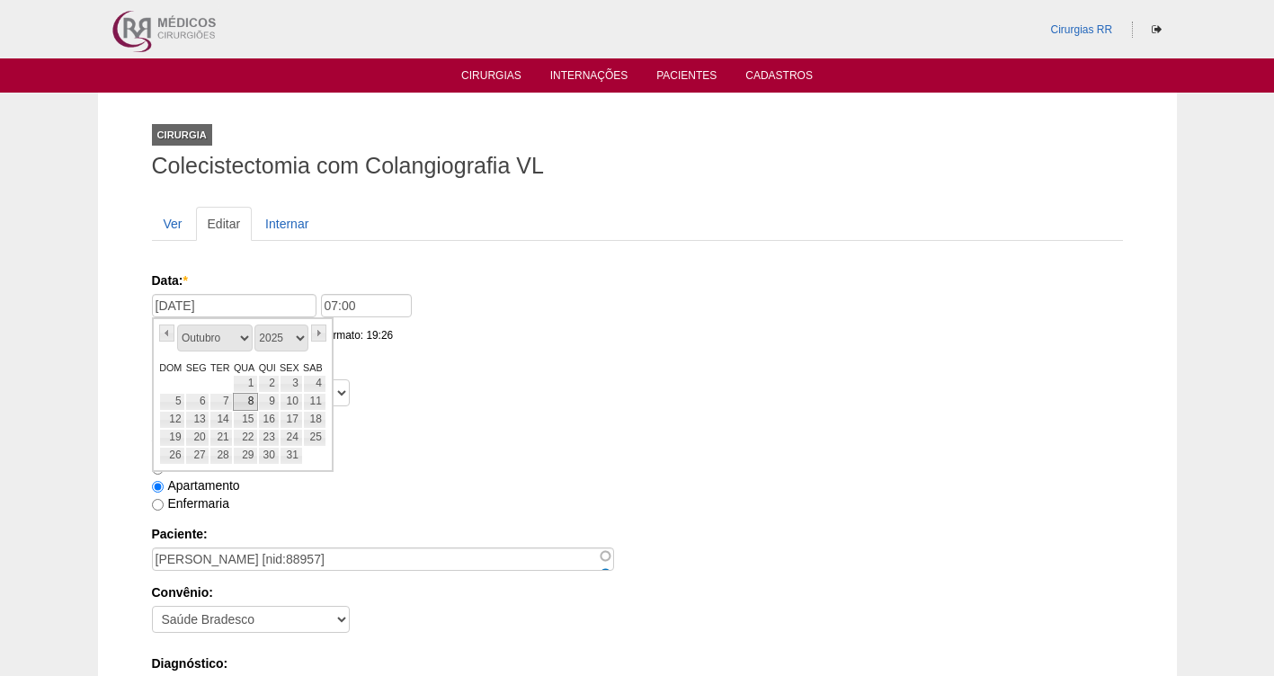
click at [248, 407] on link "8" at bounding box center [245, 402] width 25 height 18
type input "[DATE]"
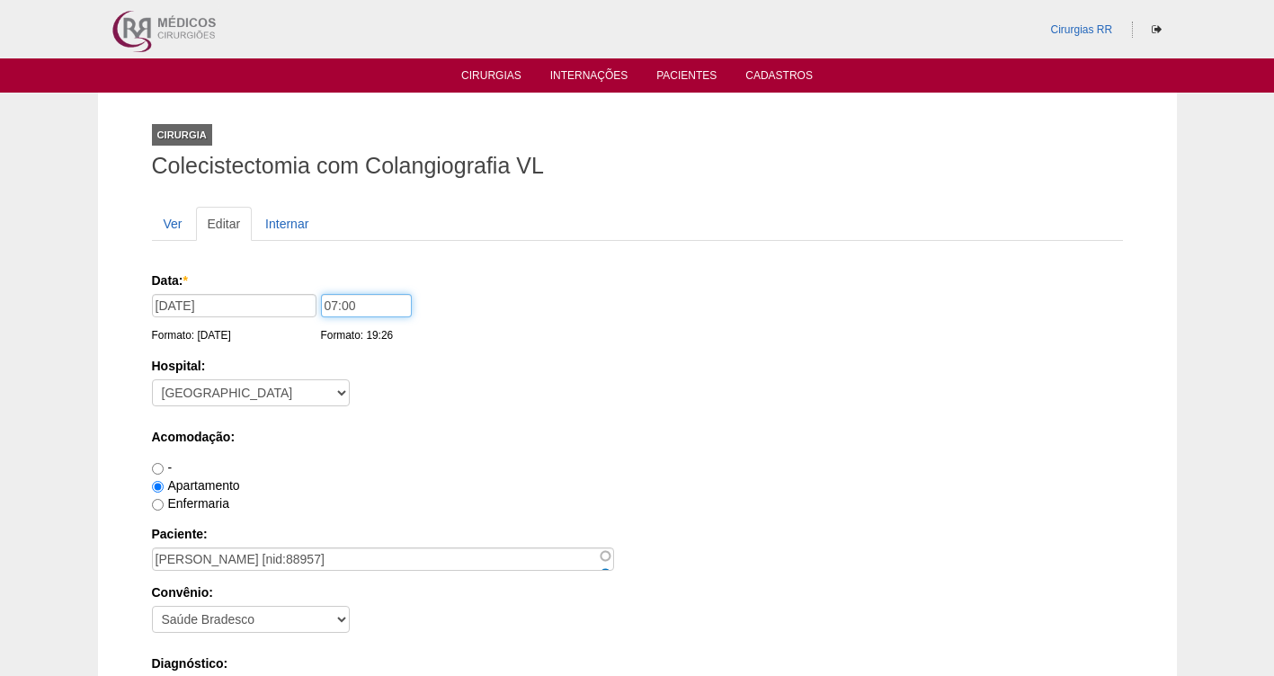
drag, startPoint x: 366, startPoint y: 309, endPoint x: 296, endPoint y: 262, distance: 84.8
click at [310, 289] on div "Data: * [DATE] Formato: [DATE] 07:00 Formato: 19:26" at bounding box center [634, 281] width 965 height 18
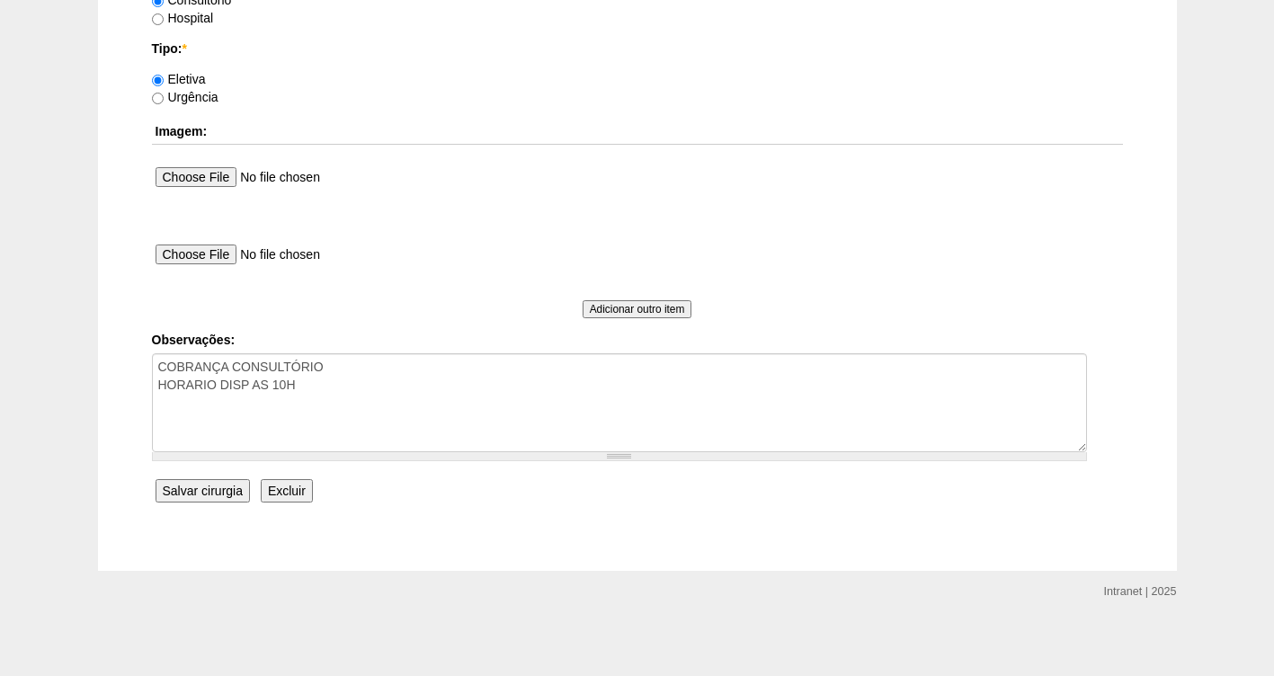
scroll to position [1641, 0]
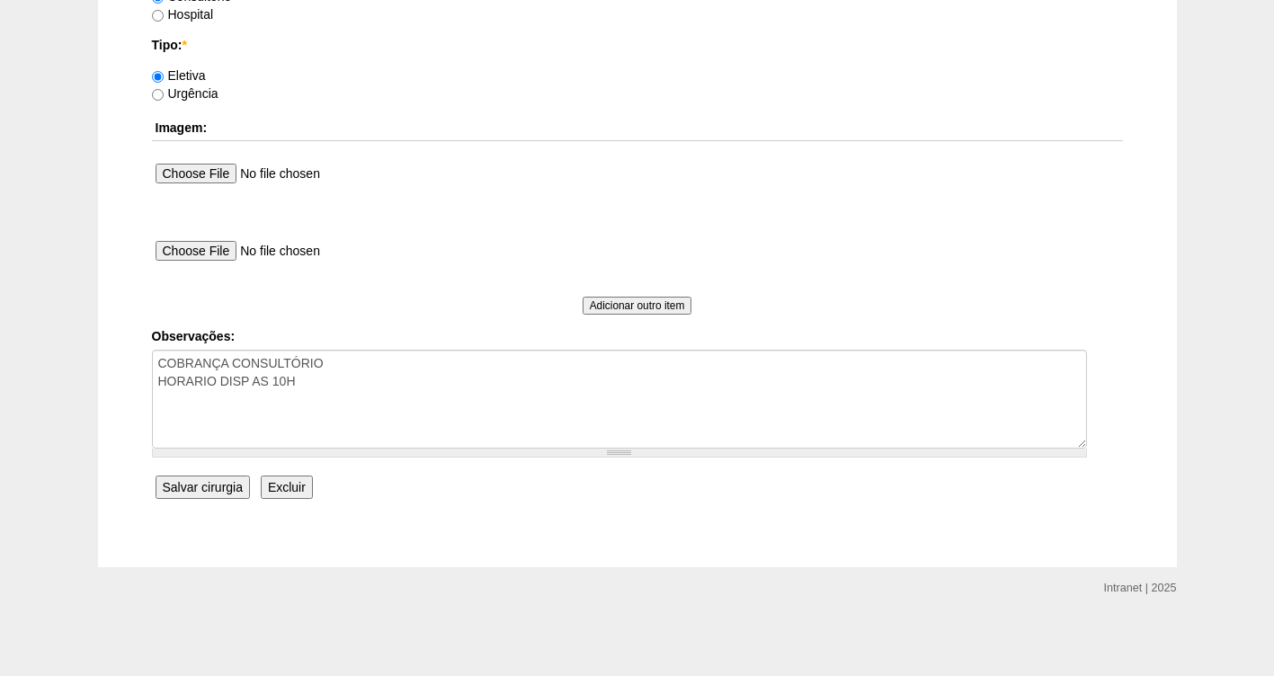
type input "11:00"
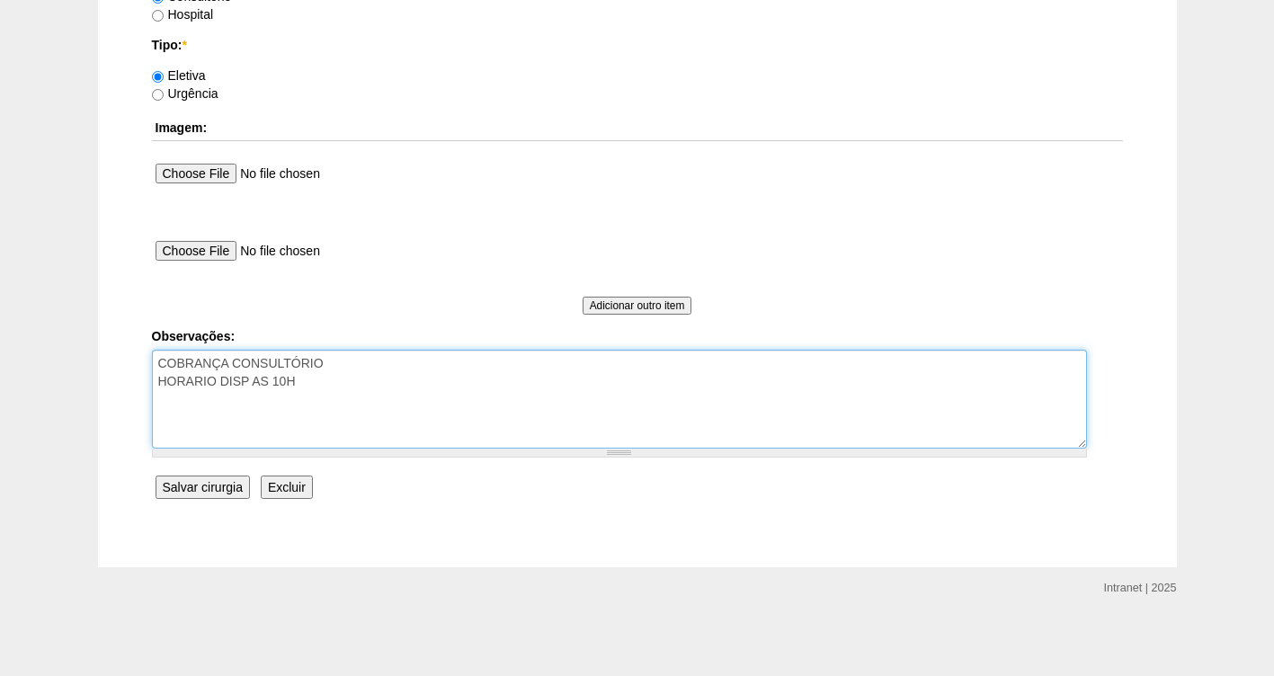
click at [378, 382] on textarea "COBRANÇA CONSULTÓRIO HORARIO DISP AS 10H" at bounding box center [619, 399] width 935 height 99
type textarea "COBRANÇA CONSULTÓRIO TROCA DE DATA A PEDIDO DO DR -22/09"
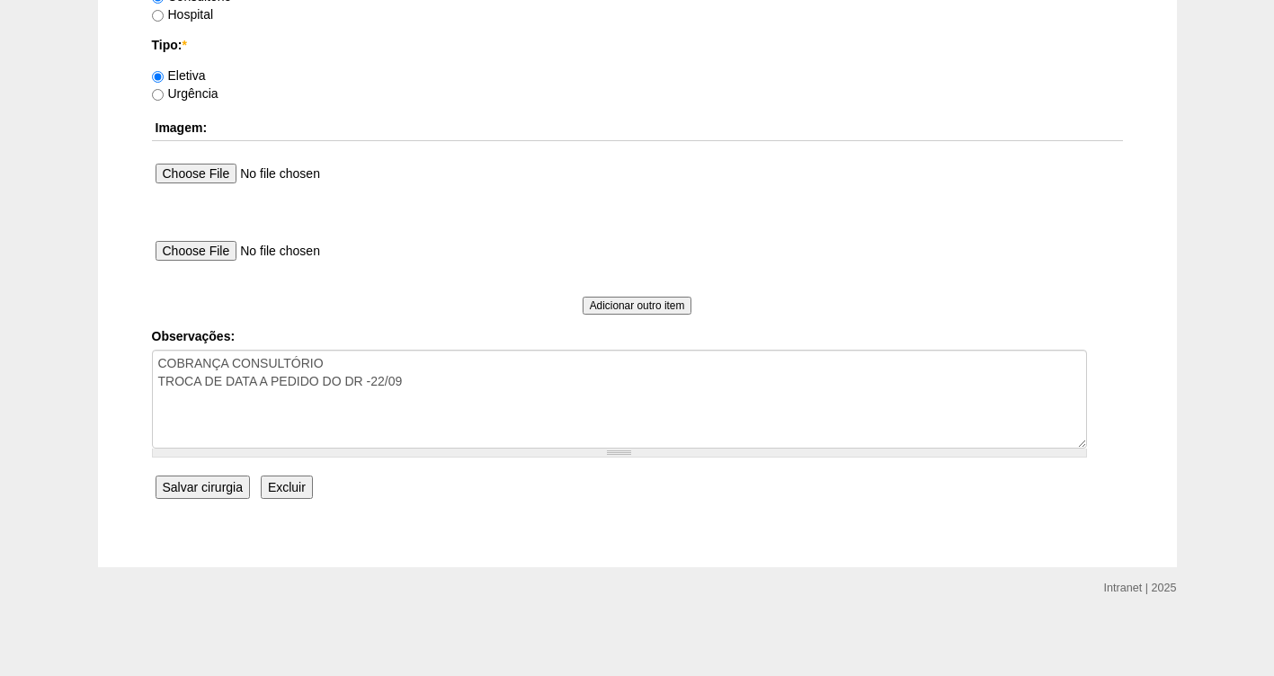
click at [209, 491] on input "Salvar cirurgia" at bounding box center [203, 487] width 94 height 23
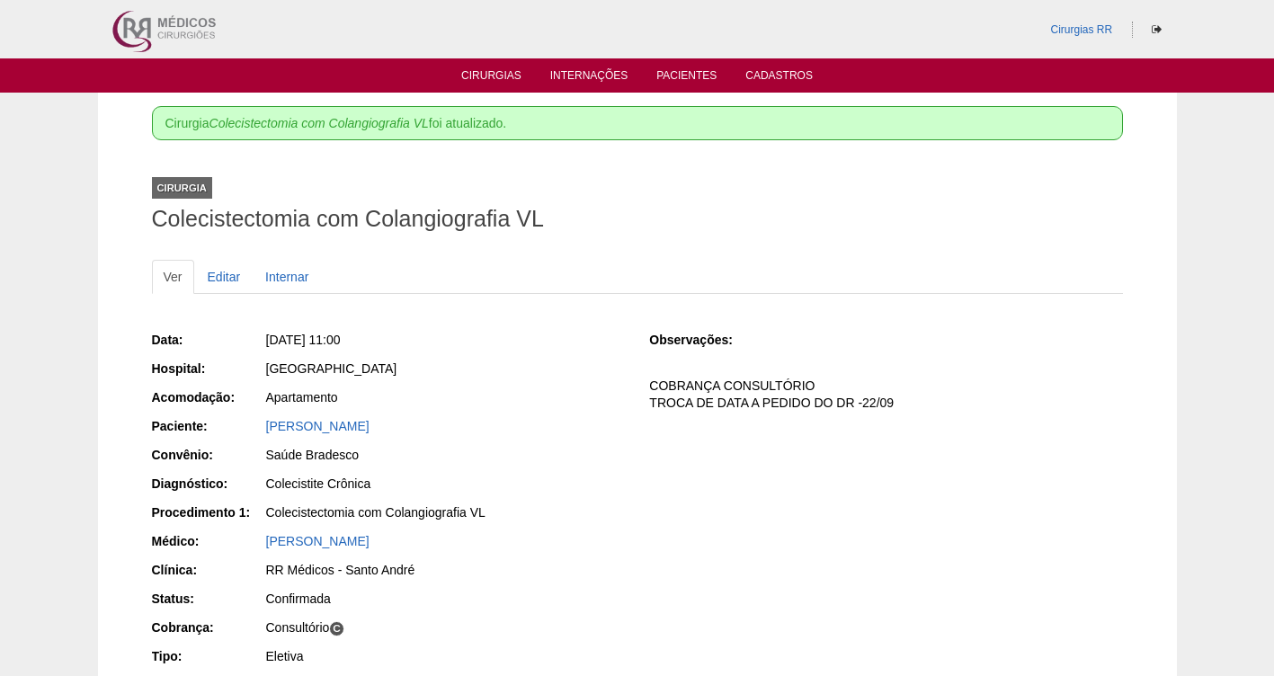
drag, startPoint x: 467, startPoint y: 426, endPoint x: 242, endPoint y: 426, distance: 224.8
click at [242, 426] on div "Paciente: [PERSON_NAME]" at bounding box center [388, 428] width 473 height 22
copy div "Paciente: [PERSON_NAME]"
click at [476, 75] on link "Cirurgias" at bounding box center [491, 76] width 60 height 15
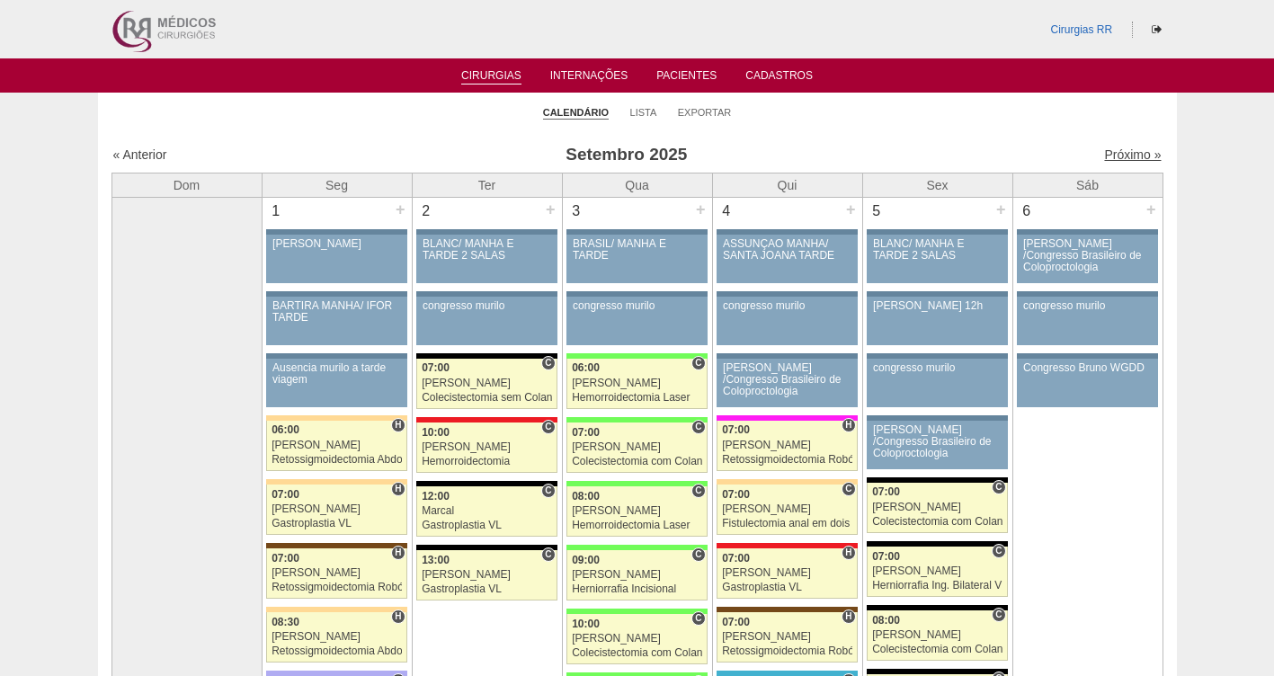
click at [1123, 151] on link "Próximo »" at bounding box center [1132, 154] width 57 height 14
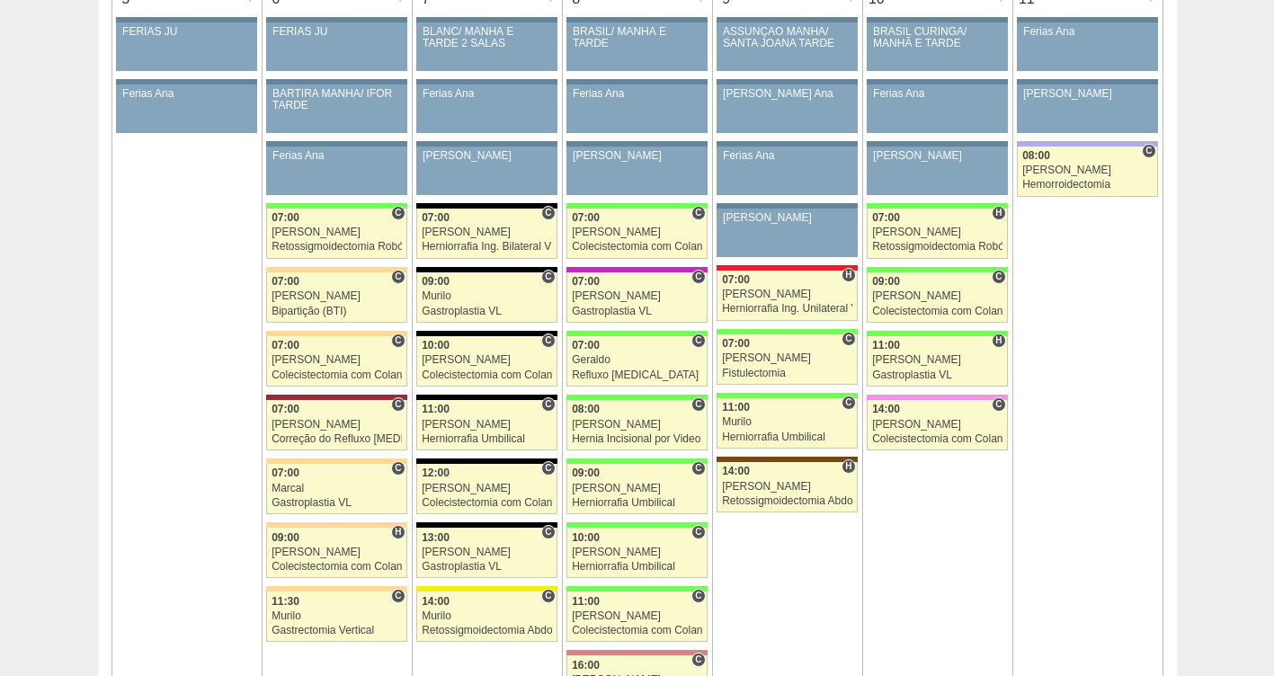
scroll to position [1000, 0]
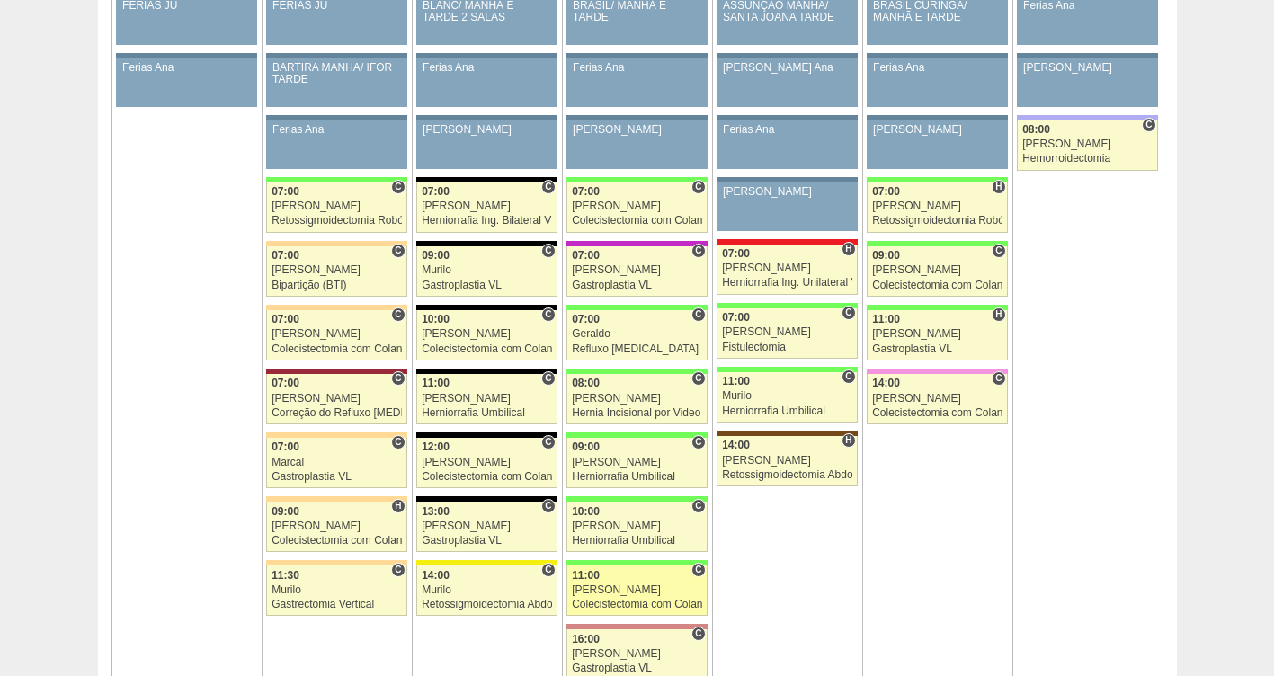
click at [626, 587] on div "[PERSON_NAME]" at bounding box center [637, 590] width 130 height 12
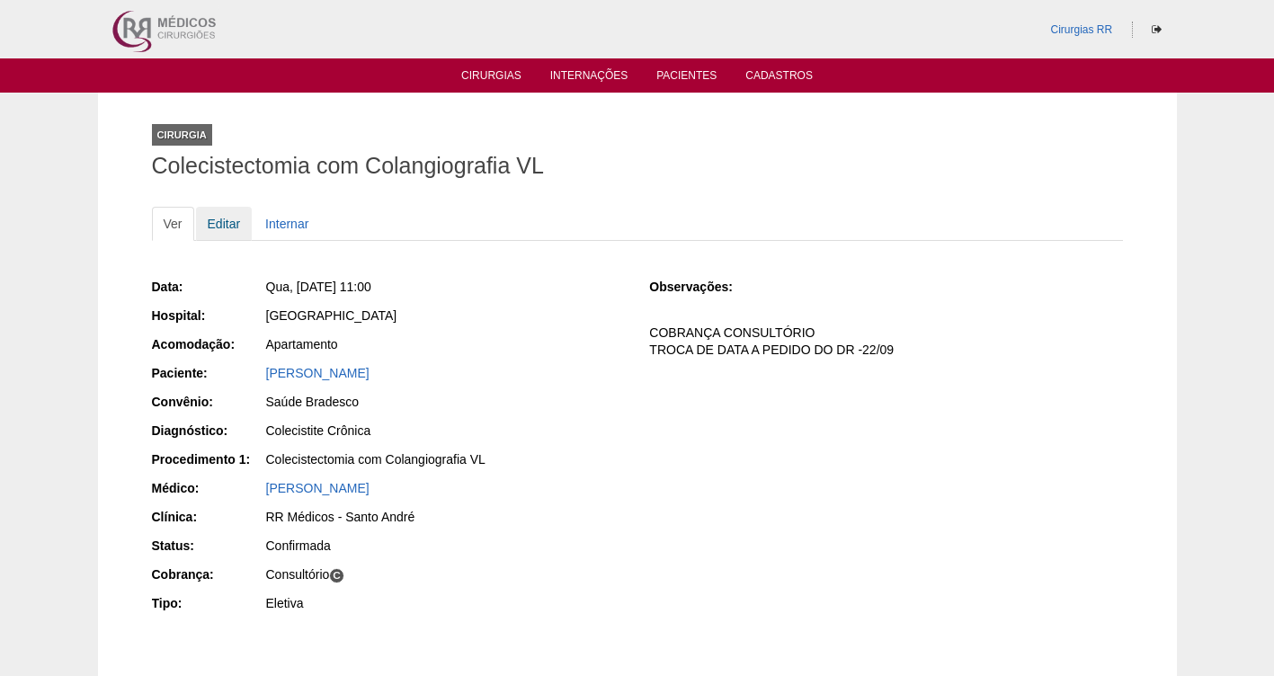
click at [219, 223] on link "Editar" at bounding box center [224, 224] width 57 height 34
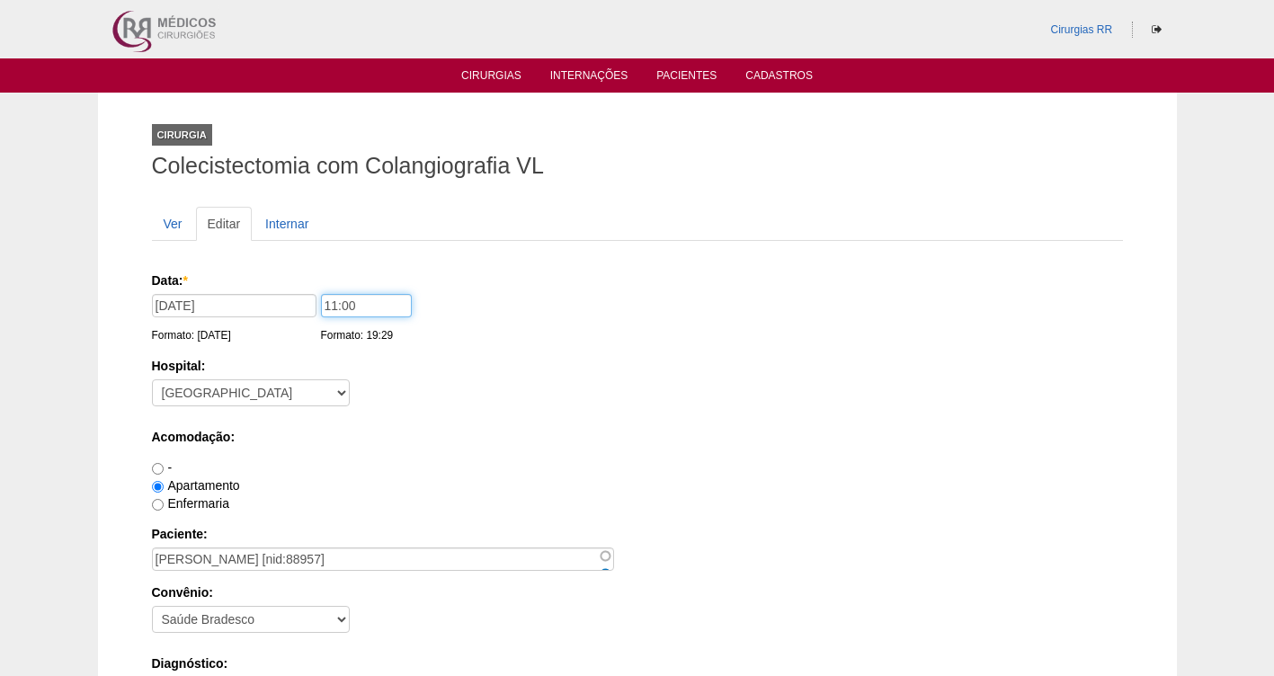
click at [378, 299] on input "11:00" at bounding box center [366, 305] width 91 height 23
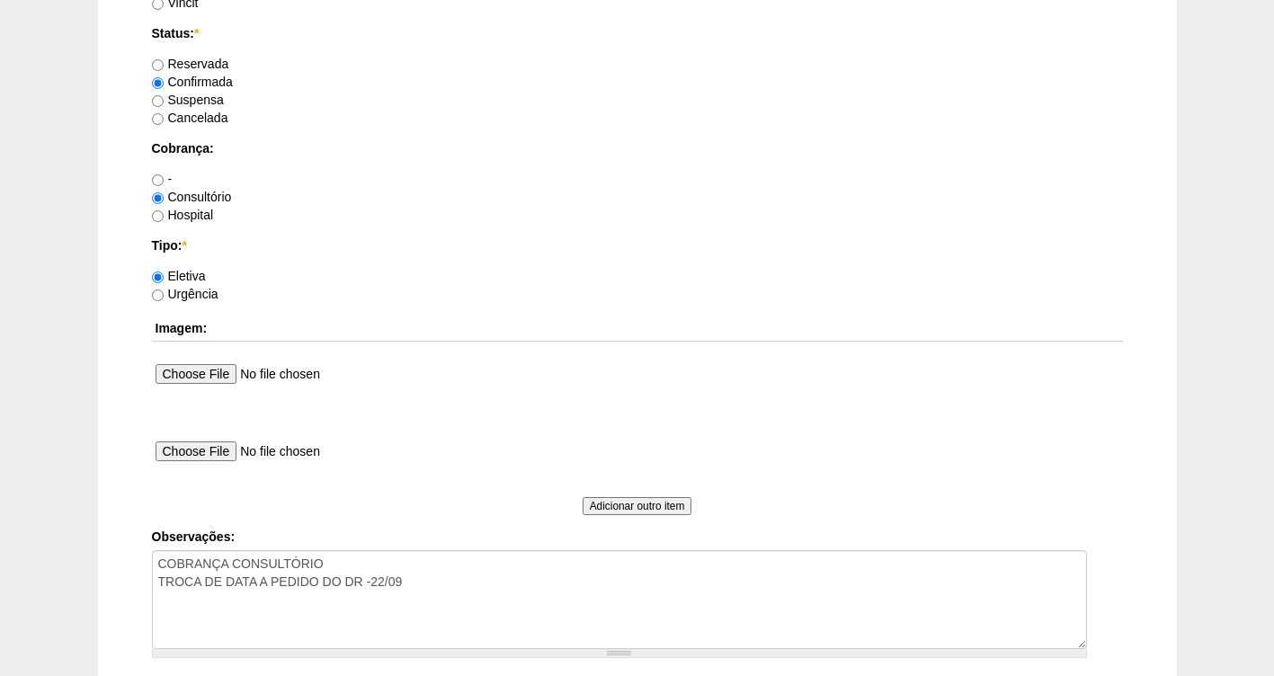
scroll to position [1641, 0]
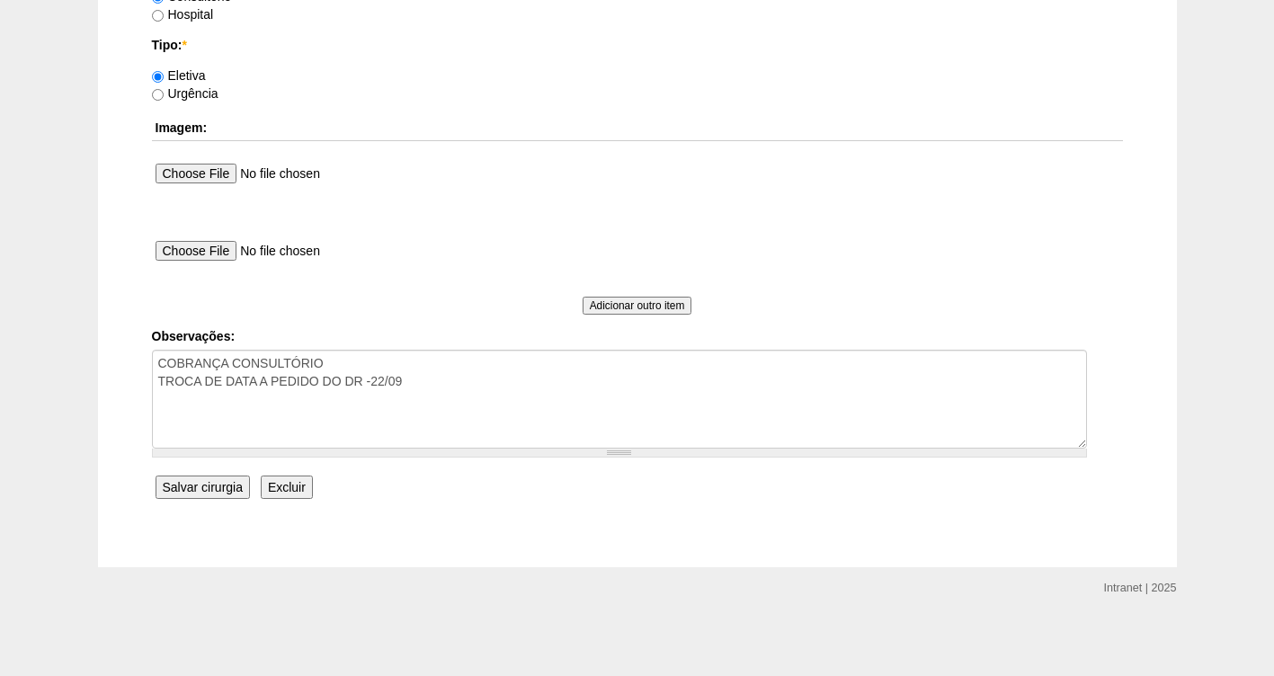
type input "10:00"
click at [208, 485] on input "Salvar cirurgia" at bounding box center [203, 487] width 94 height 23
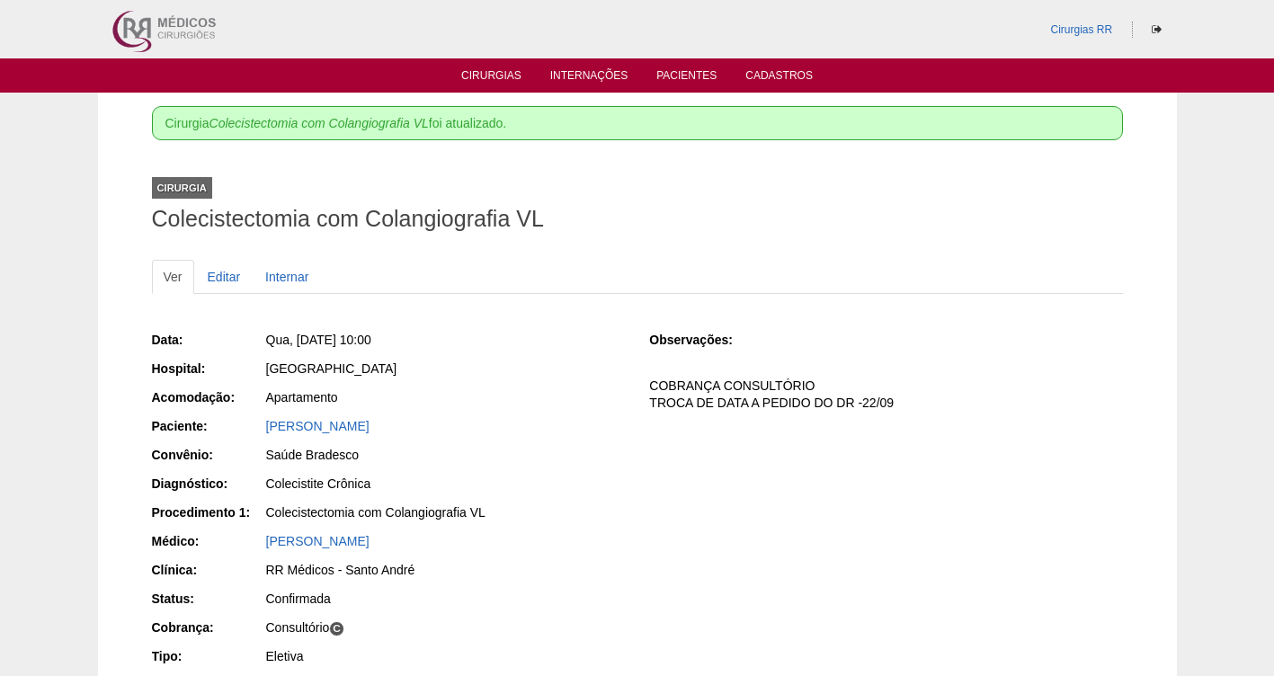
drag, startPoint x: 487, startPoint y: 424, endPoint x: 246, endPoint y: 432, distance: 241.0
click at [246, 432] on div "Paciente: OTAVIO SILVA DE BARROS" at bounding box center [388, 428] width 473 height 22
copy div "Paciente: OTAVIO SILVA DE BARROS"
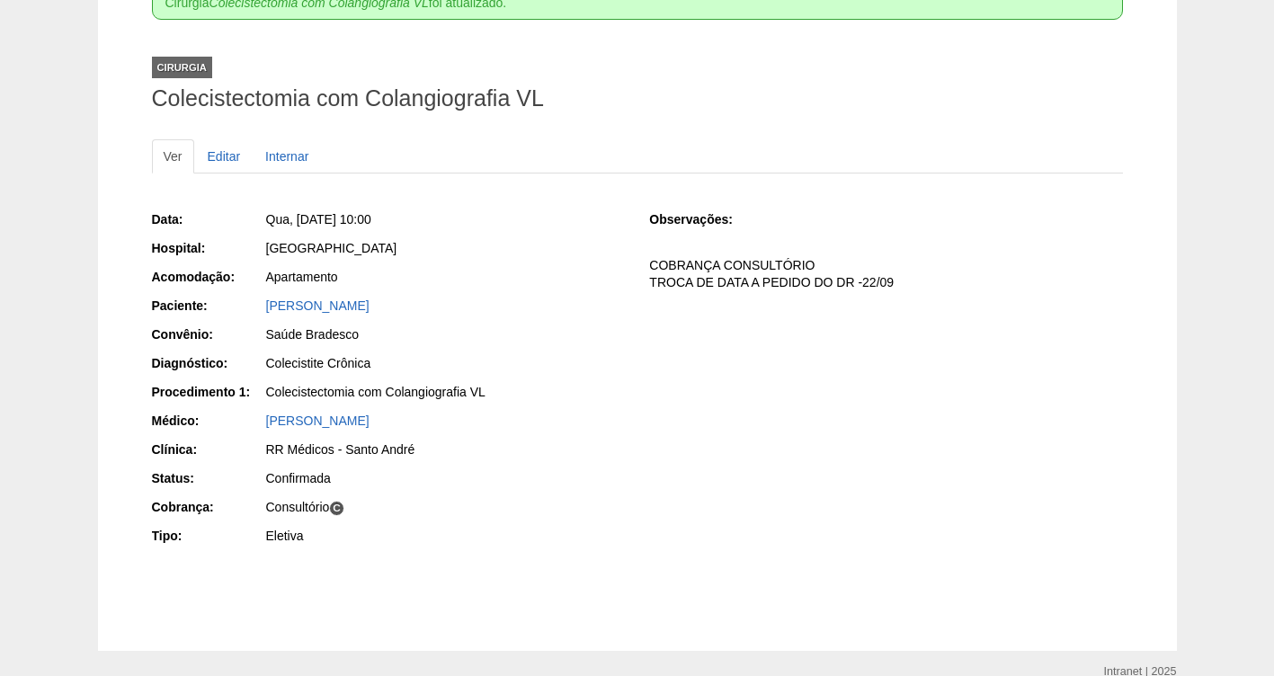
scroll to position [114, 0]
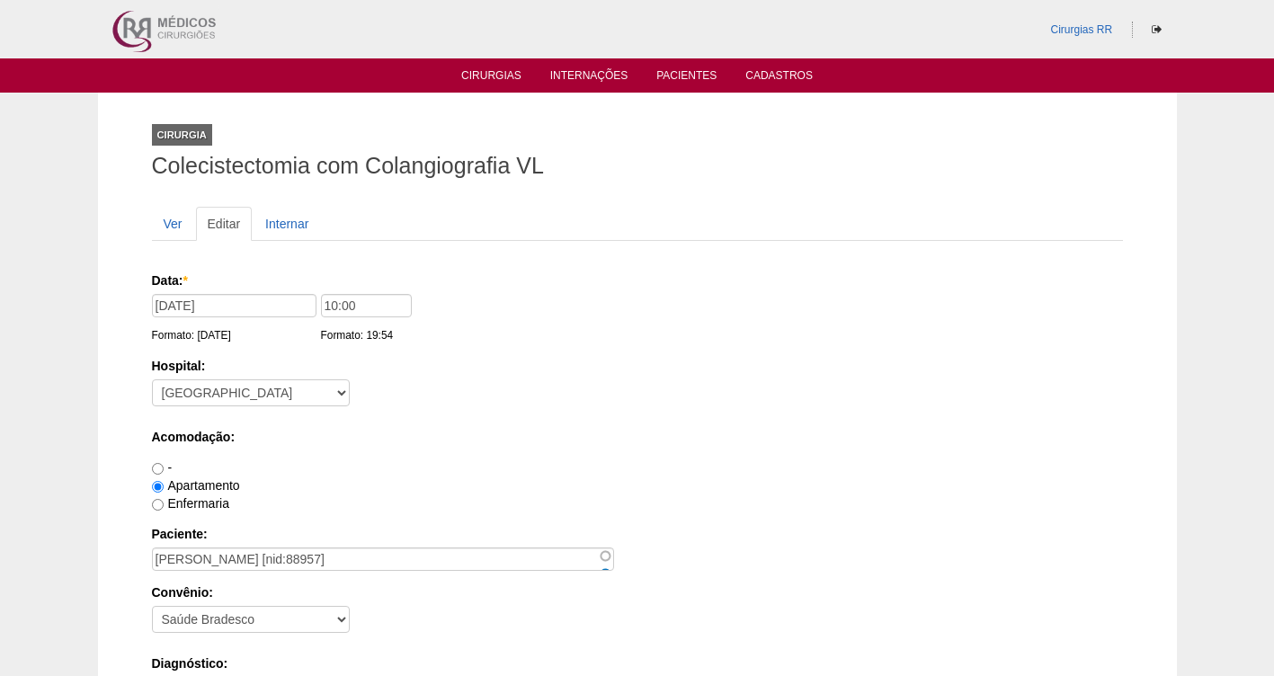
scroll to position [1641, 0]
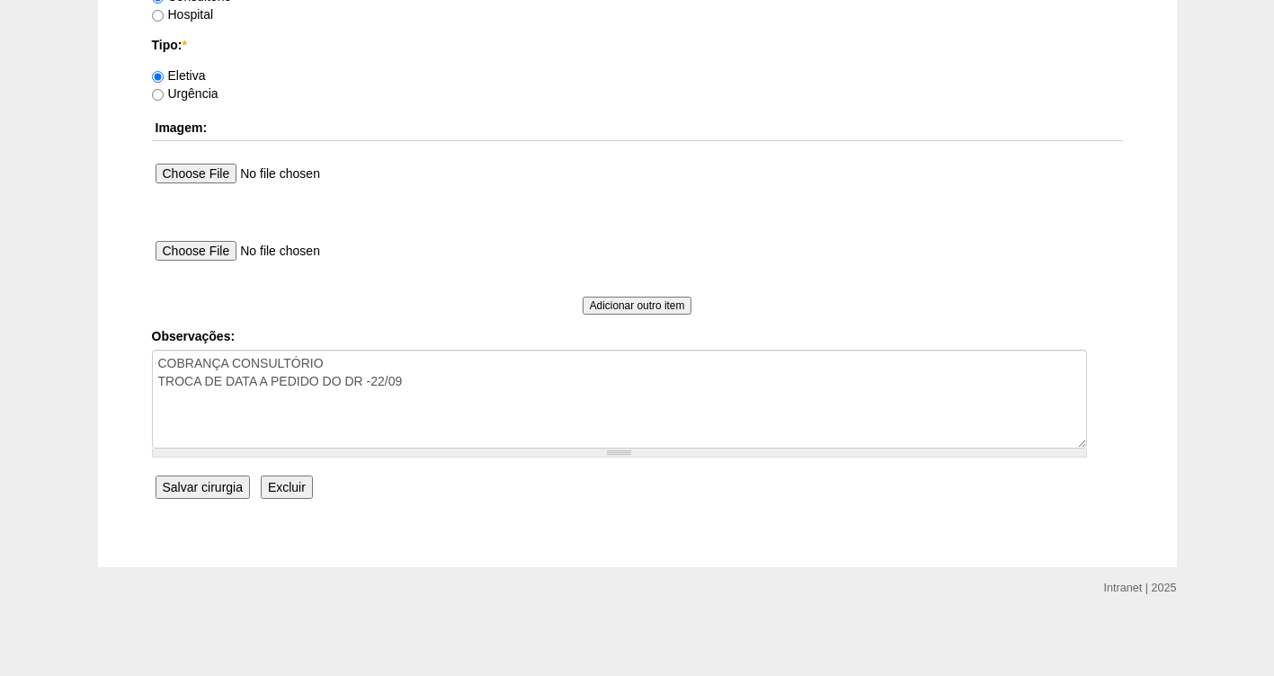
click at [186, 490] on input "Salvar cirurgia" at bounding box center [203, 487] width 94 height 23
